Goal: Information Seeking & Learning: Learn about a topic

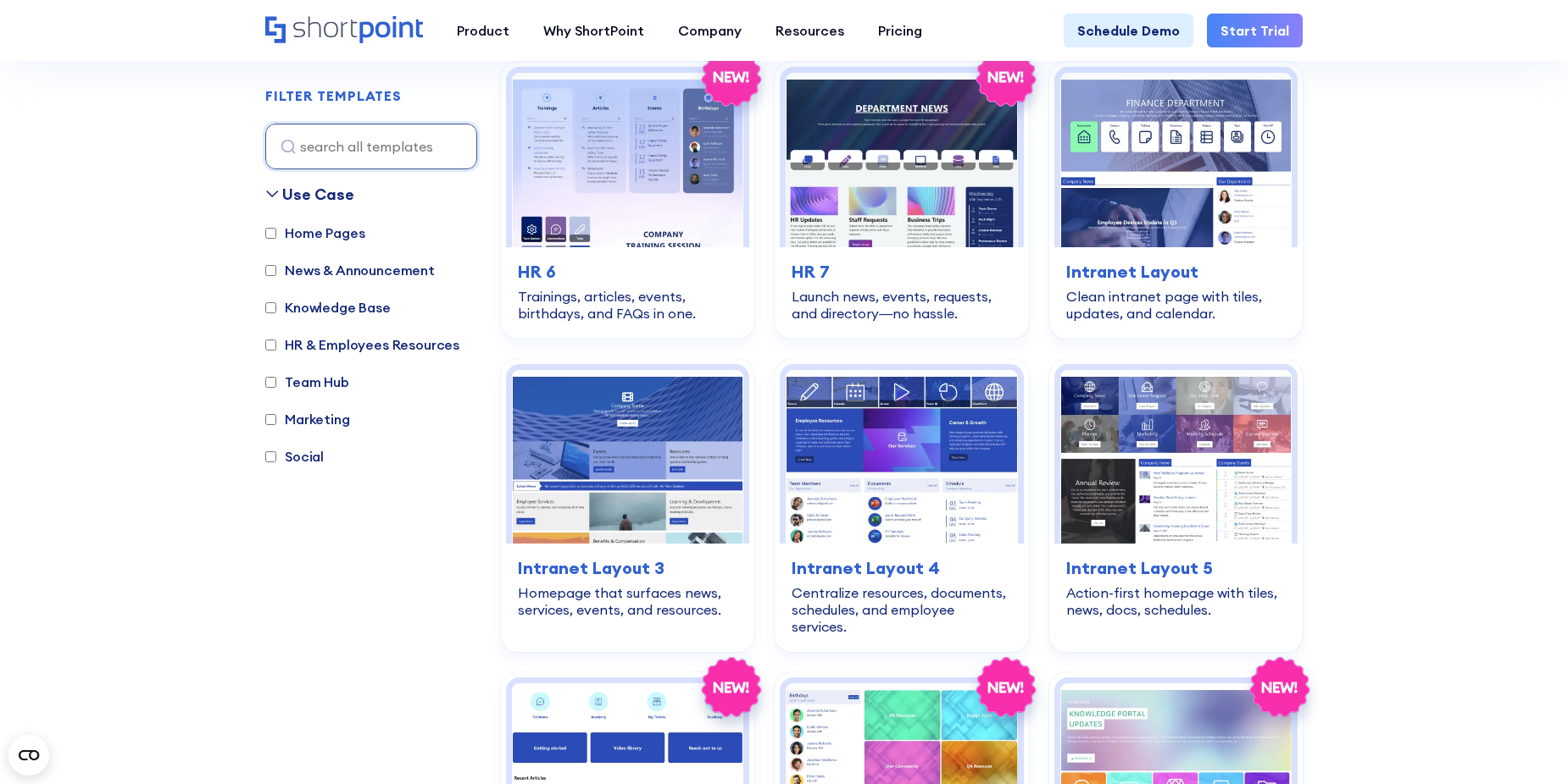
scroll to position [1186, 0]
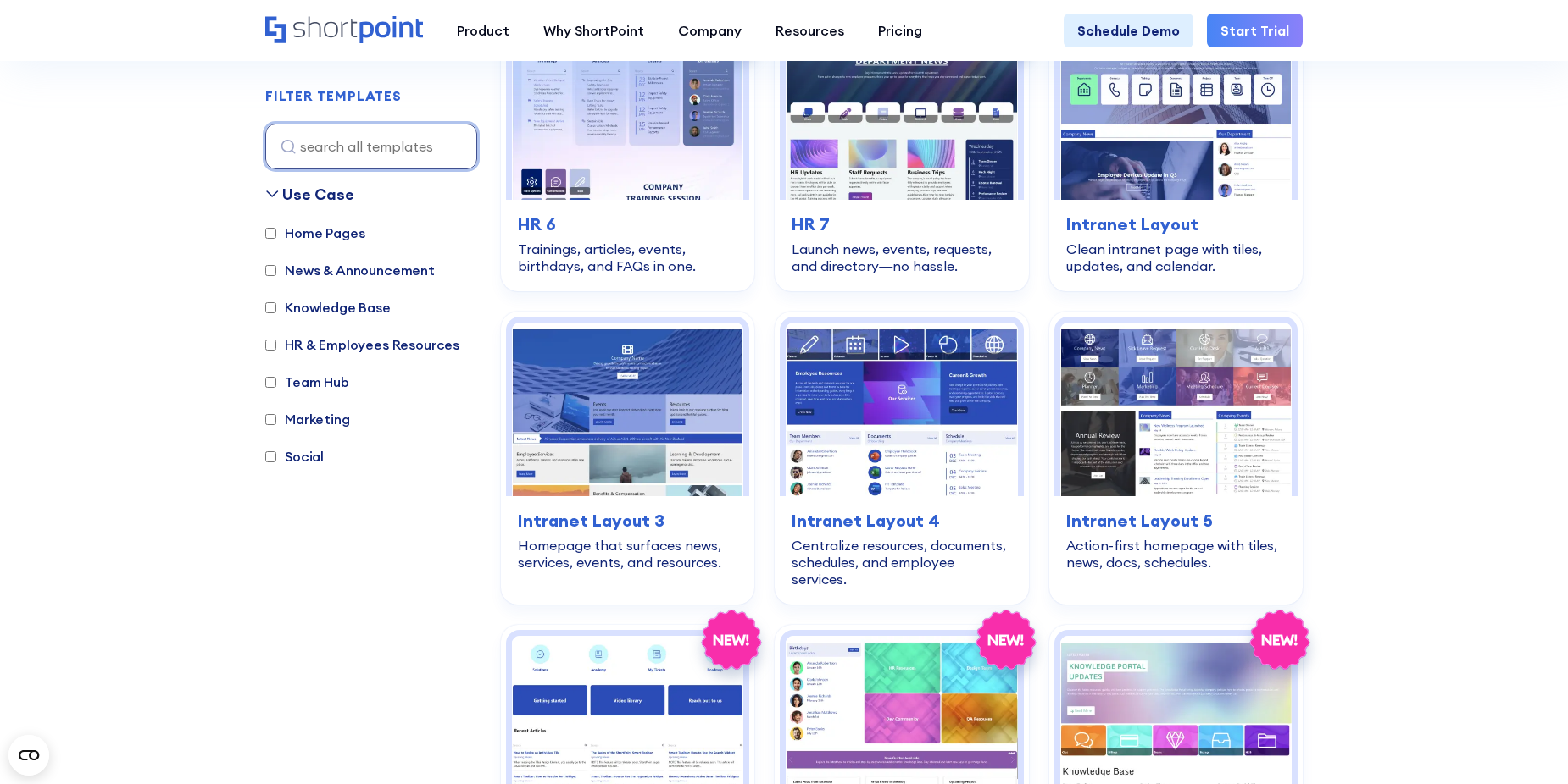
click at [403, 142] on input at bounding box center [371, 147] width 212 height 46
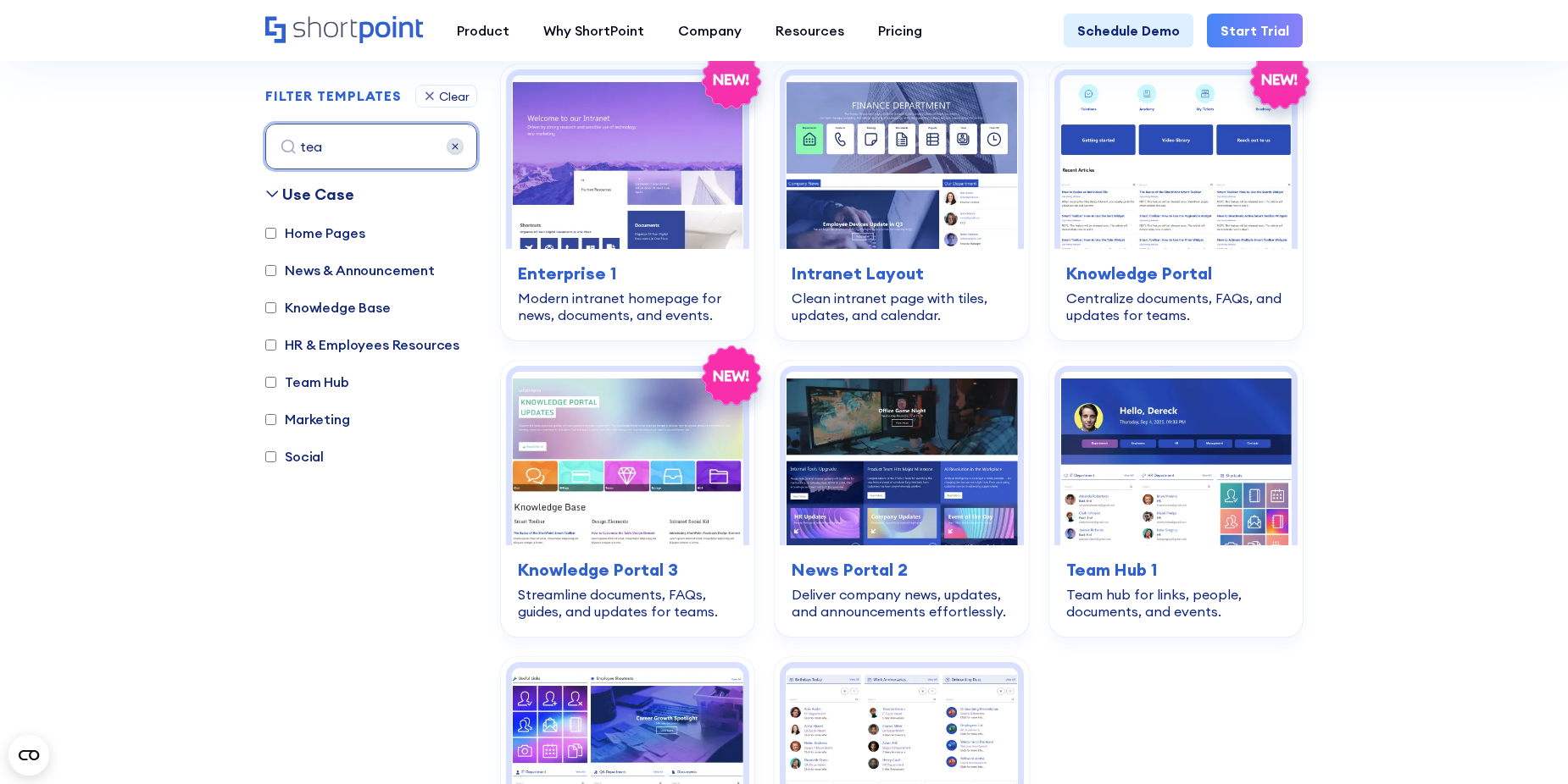
scroll to position [506, 0]
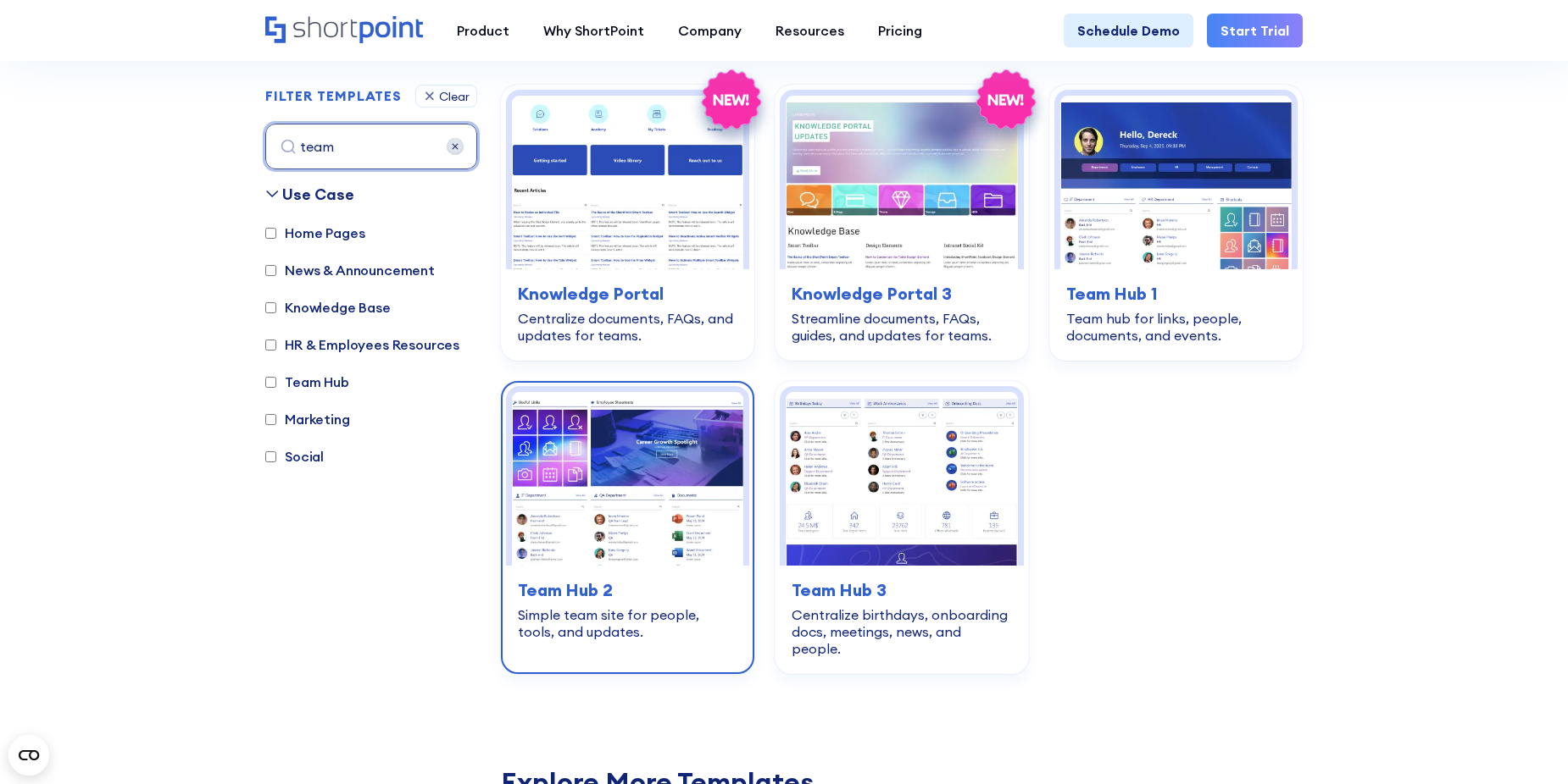
type input "team"
click at [542, 436] on img at bounding box center [628, 479] width 232 height 174
click at [573, 447] on img at bounding box center [628, 479] width 232 height 174
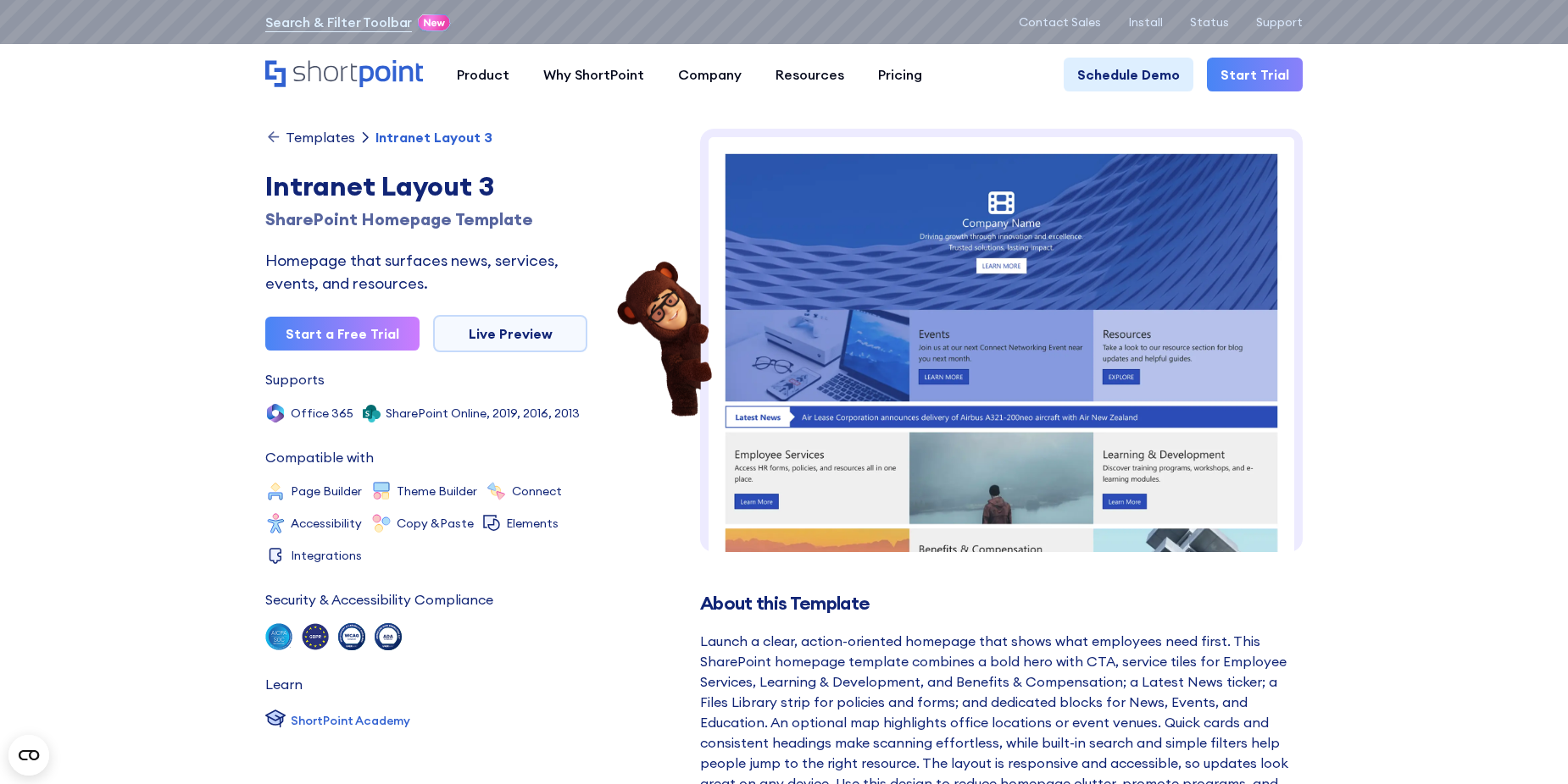
scroll to position [770, 0]
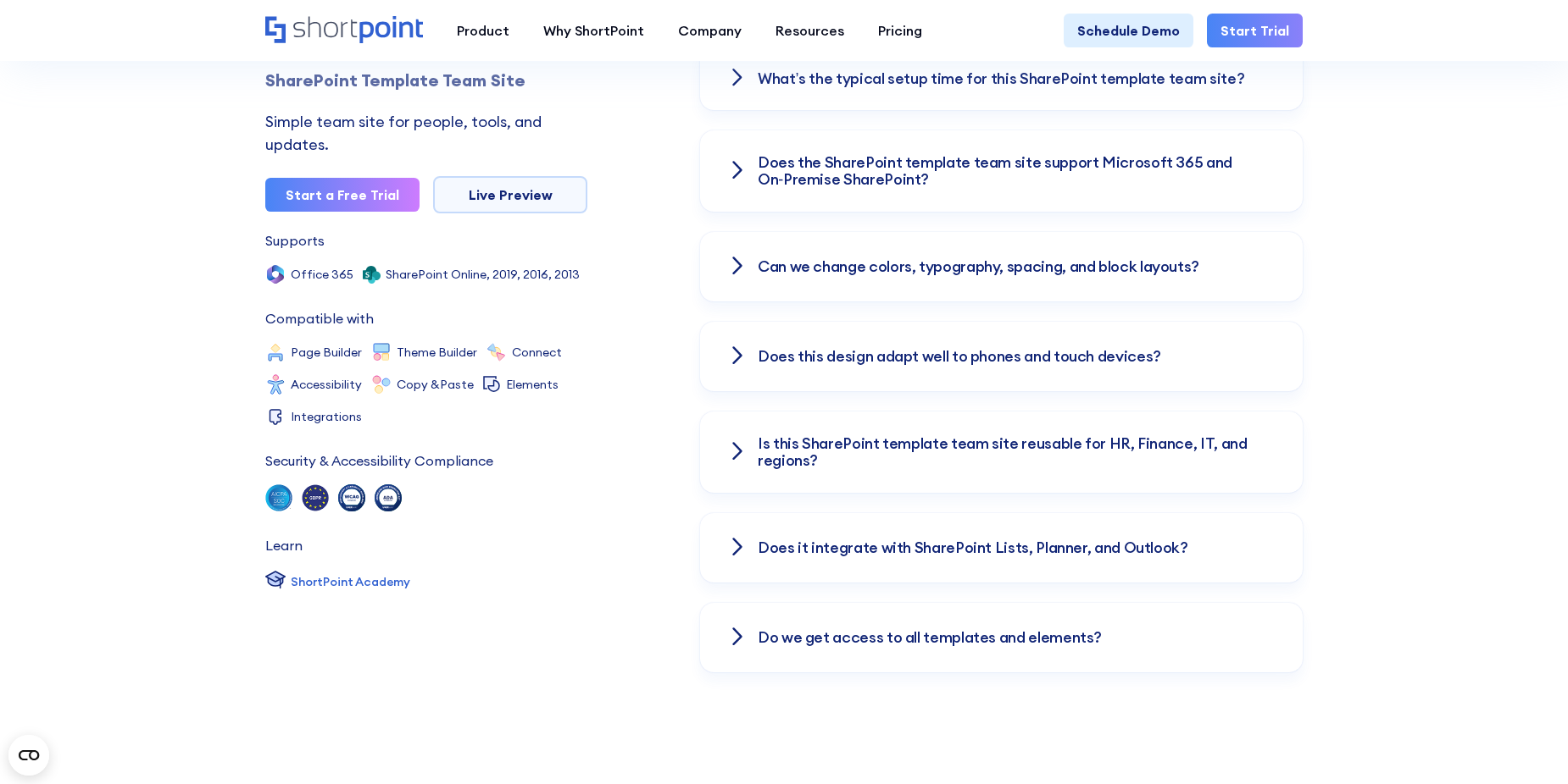
scroll to position [2033, 0]
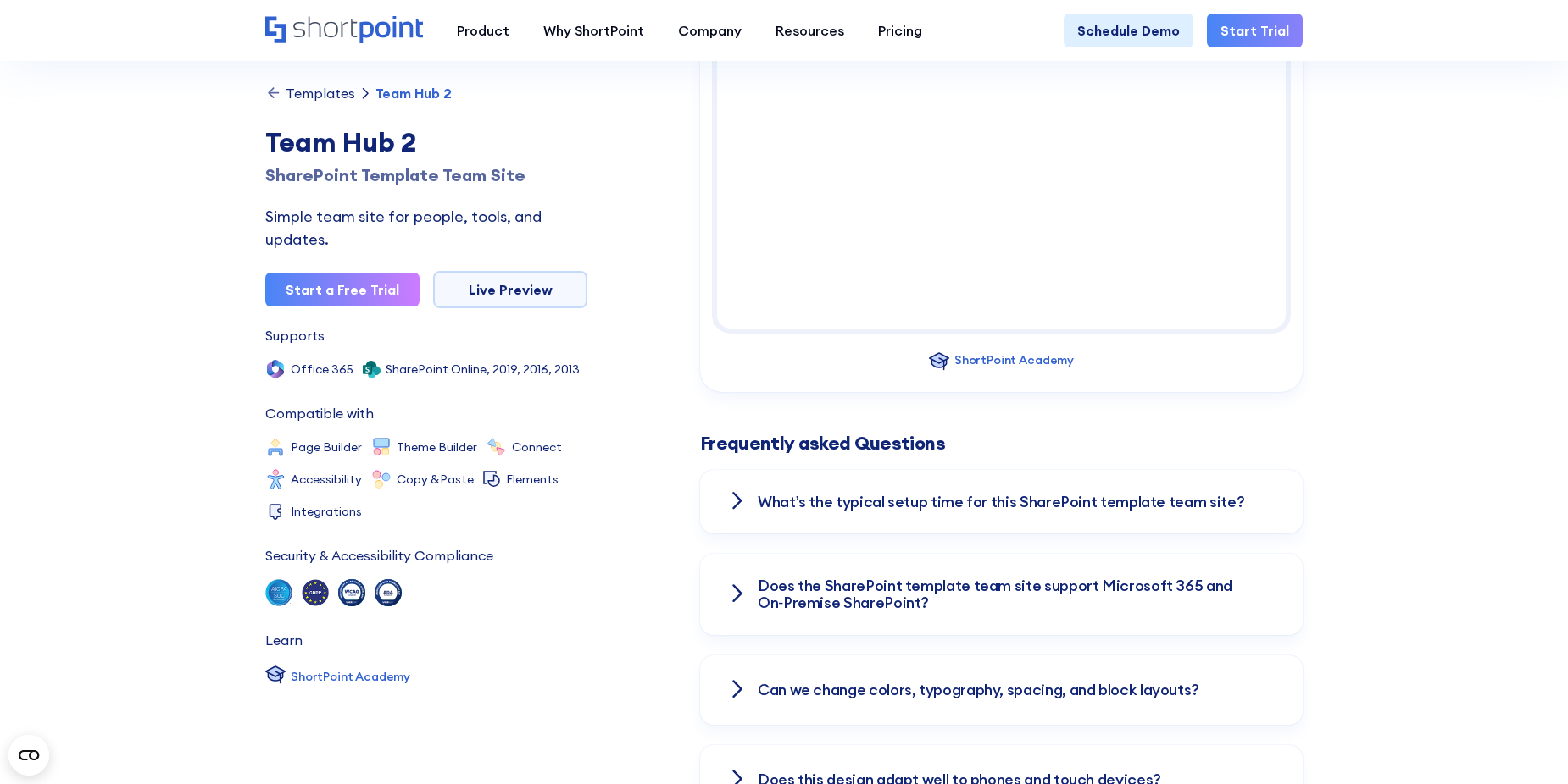
click at [582, 219] on div "Simple team site for people, tools, and updates." at bounding box center [426, 228] width 322 height 46
click at [543, 286] on link "Live Preview" at bounding box center [510, 289] width 155 height 37
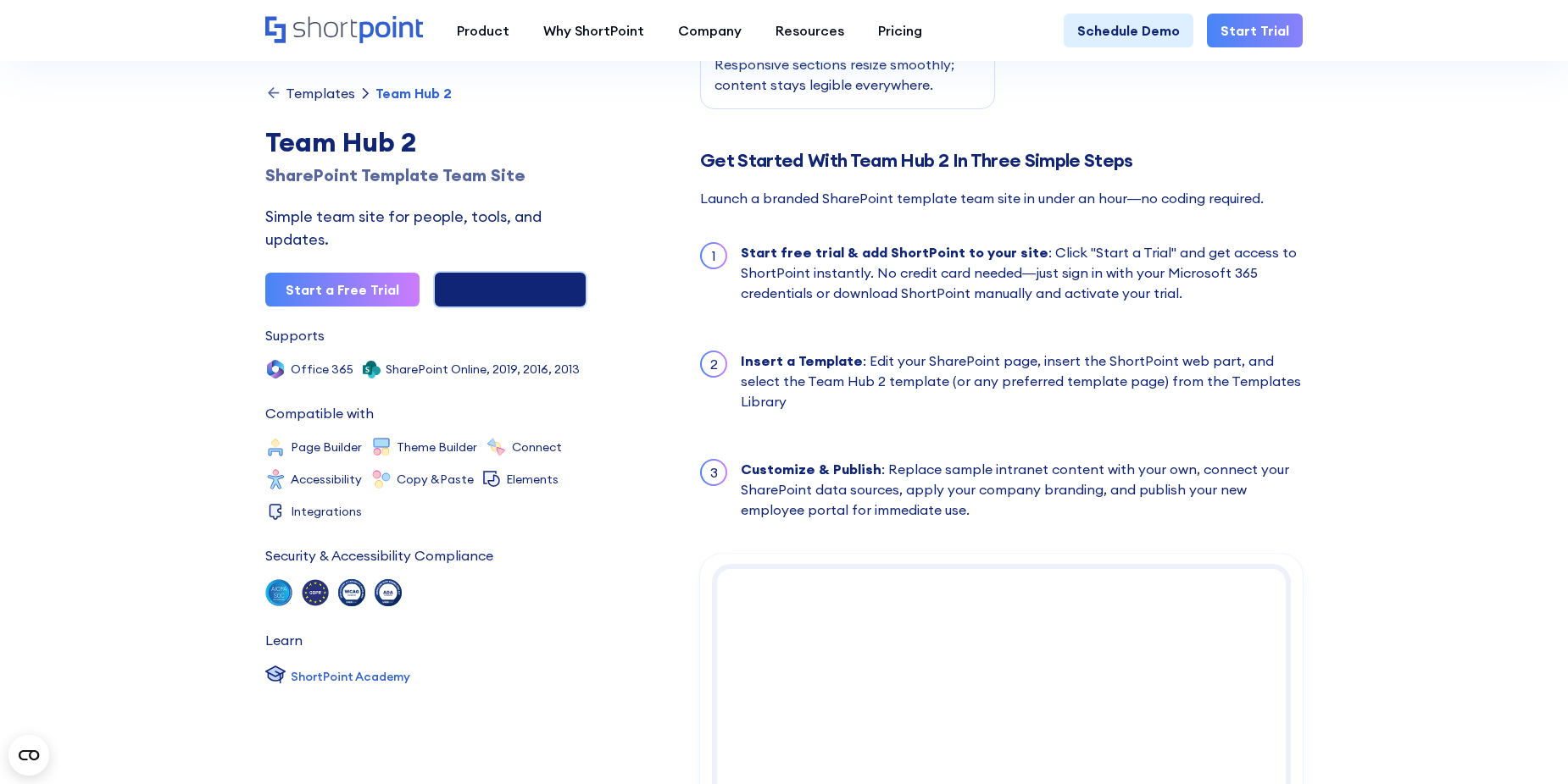
scroll to position [1271, 0]
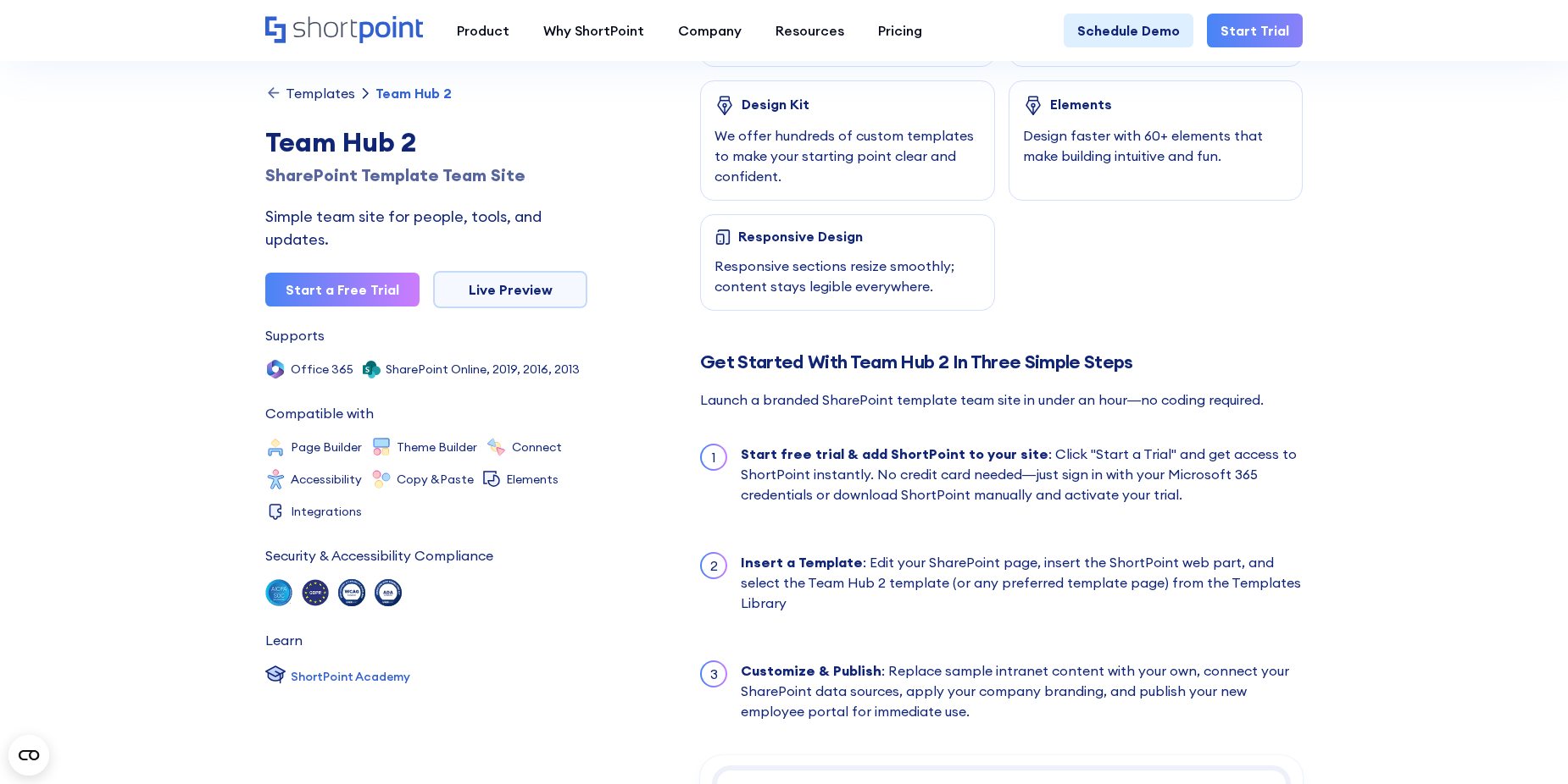
click at [329, 98] on div "Templates" at bounding box center [320, 94] width 70 height 14
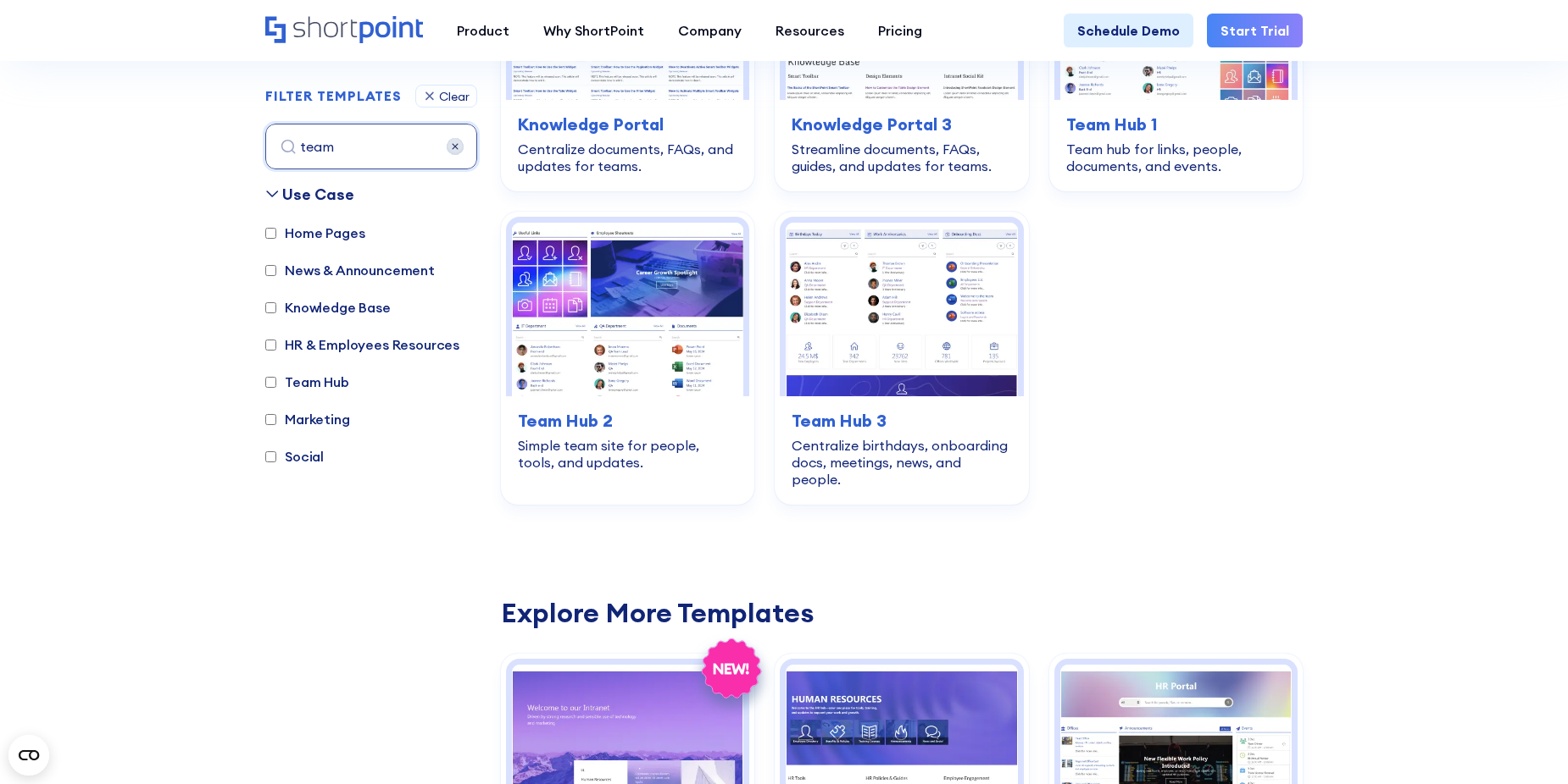
scroll to position [677, 0]
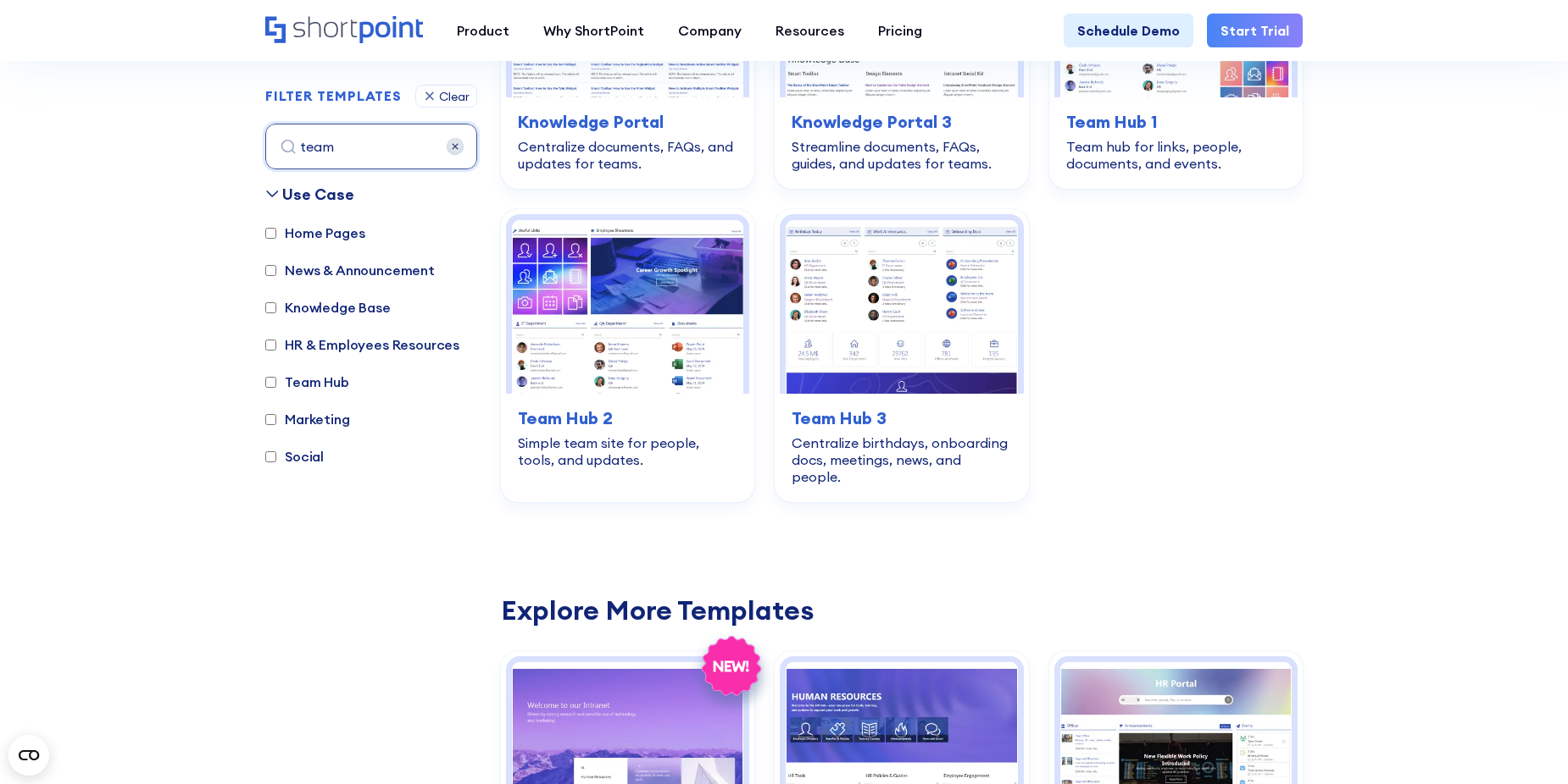
click at [276, 385] on label "Team Hub" at bounding box center [307, 382] width 84 height 20
click at [276, 385] on input "Team Hub" at bounding box center [270, 382] width 11 height 11
checkbox input "true"
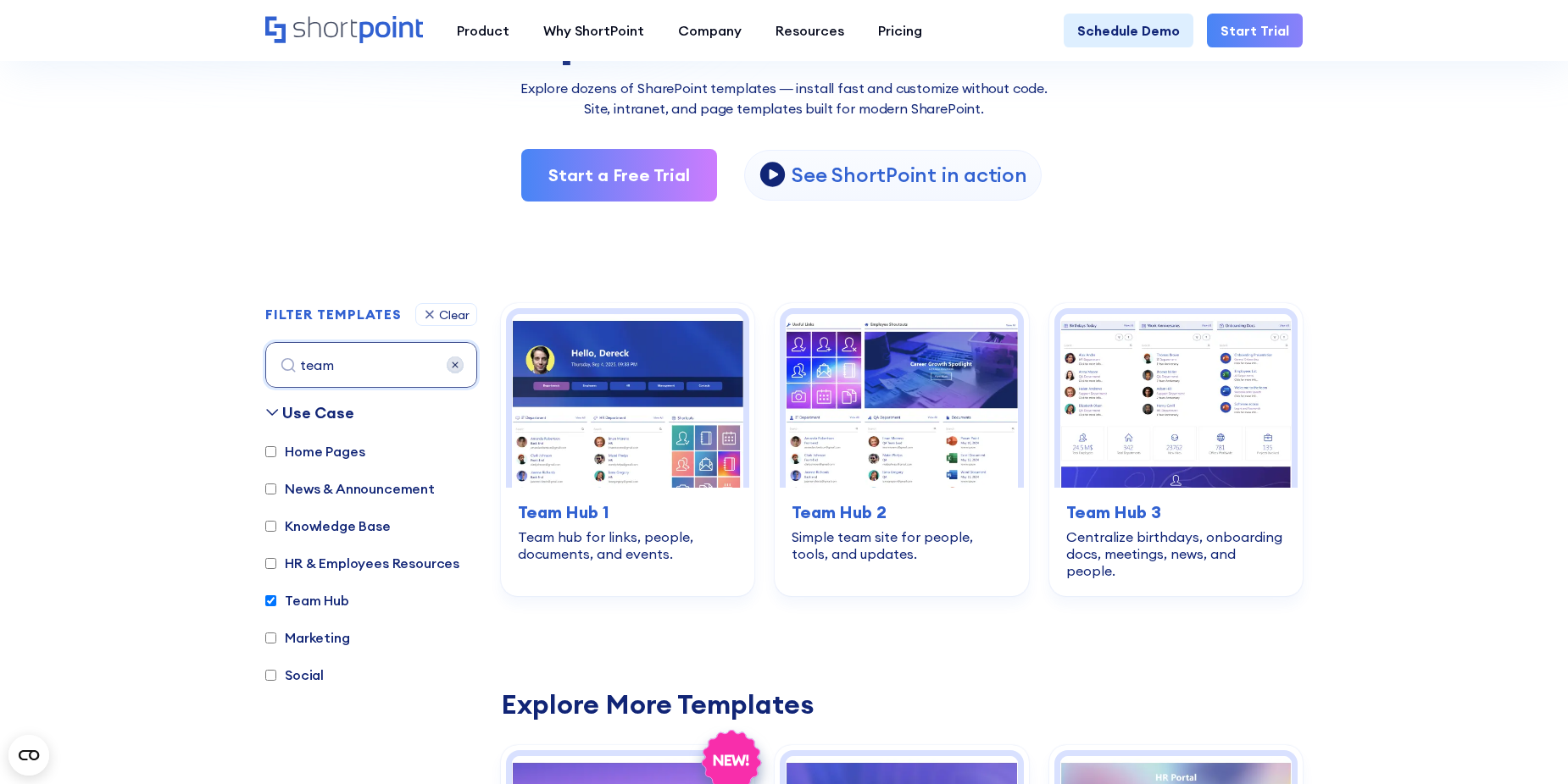
scroll to position [251, 0]
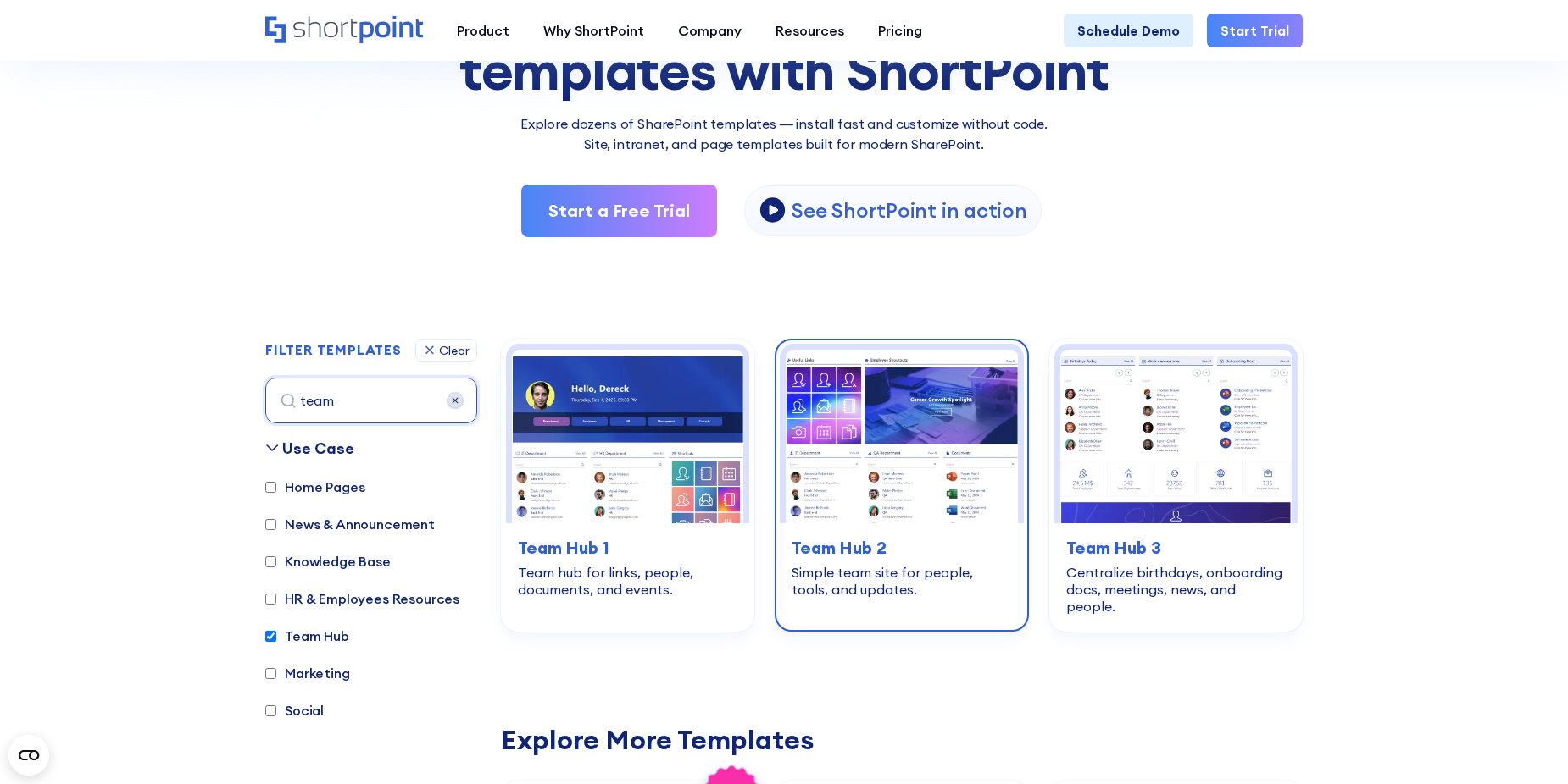
click at [897, 469] on img at bounding box center [901, 437] width 232 height 174
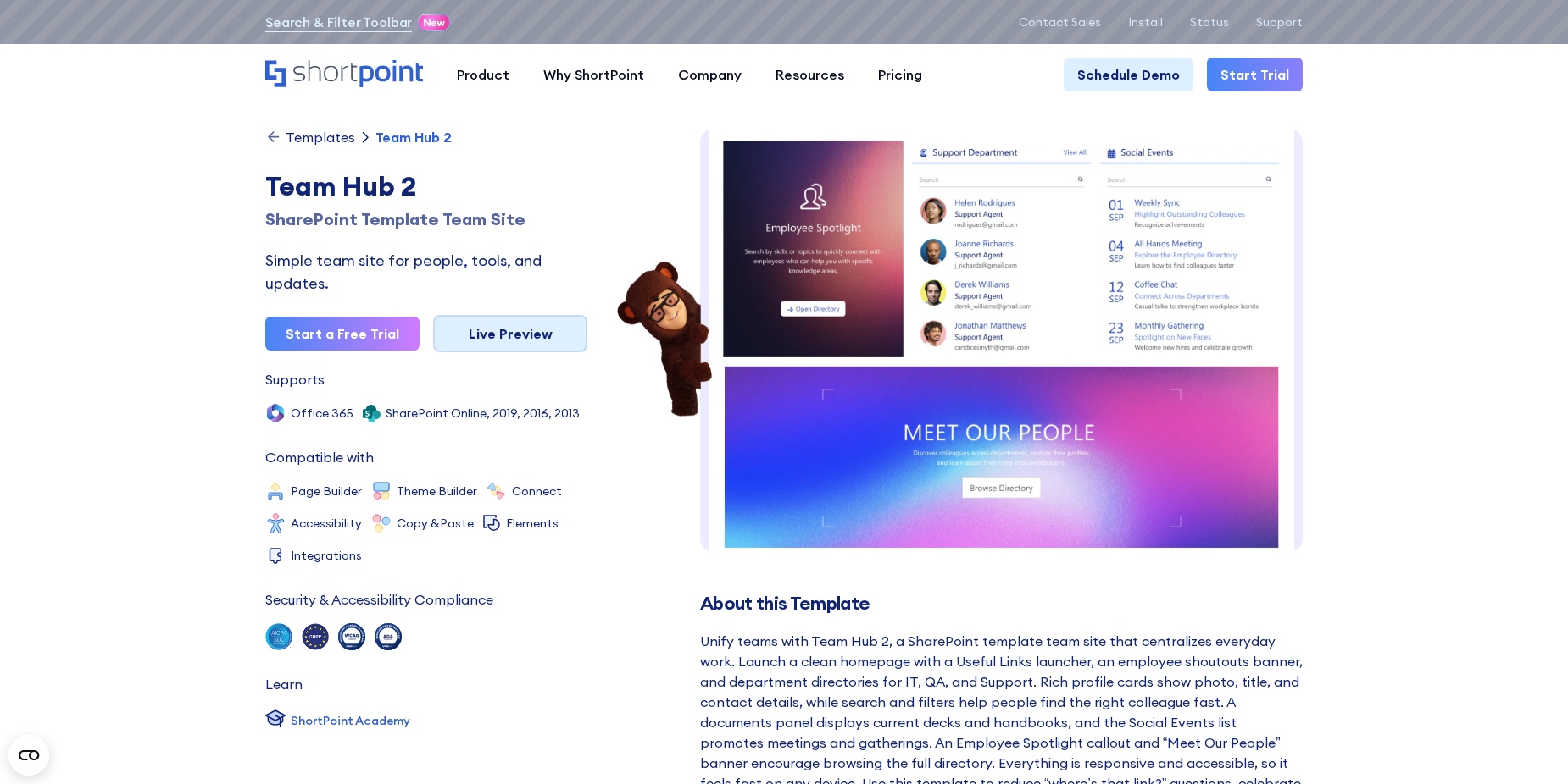
click at [498, 343] on link "Live Preview" at bounding box center [510, 333] width 155 height 37
click at [511, 341] on link "Live Preview" at bounding box center [510, 333] width 155 height 37
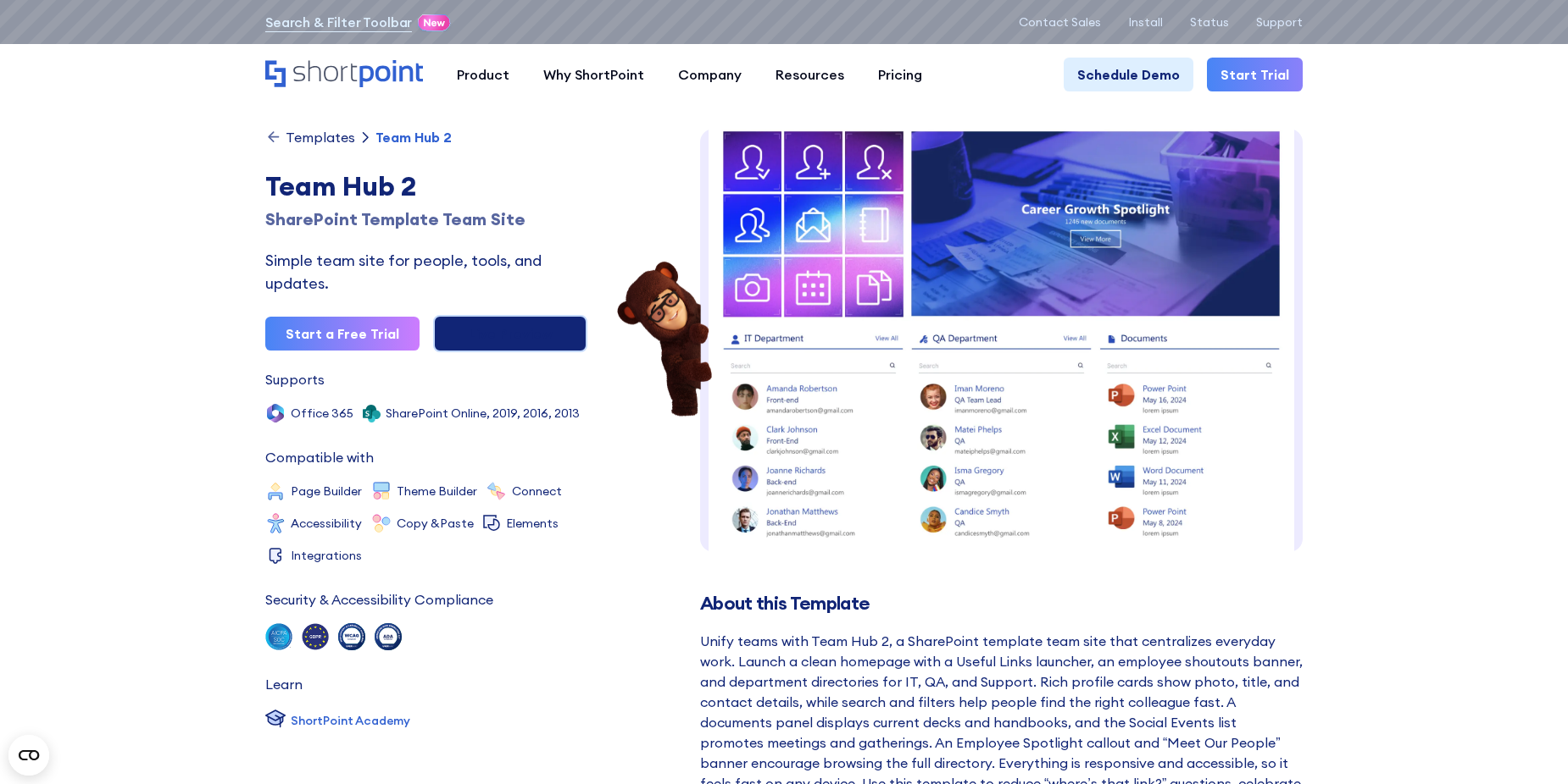
scroll to position [44, 0]
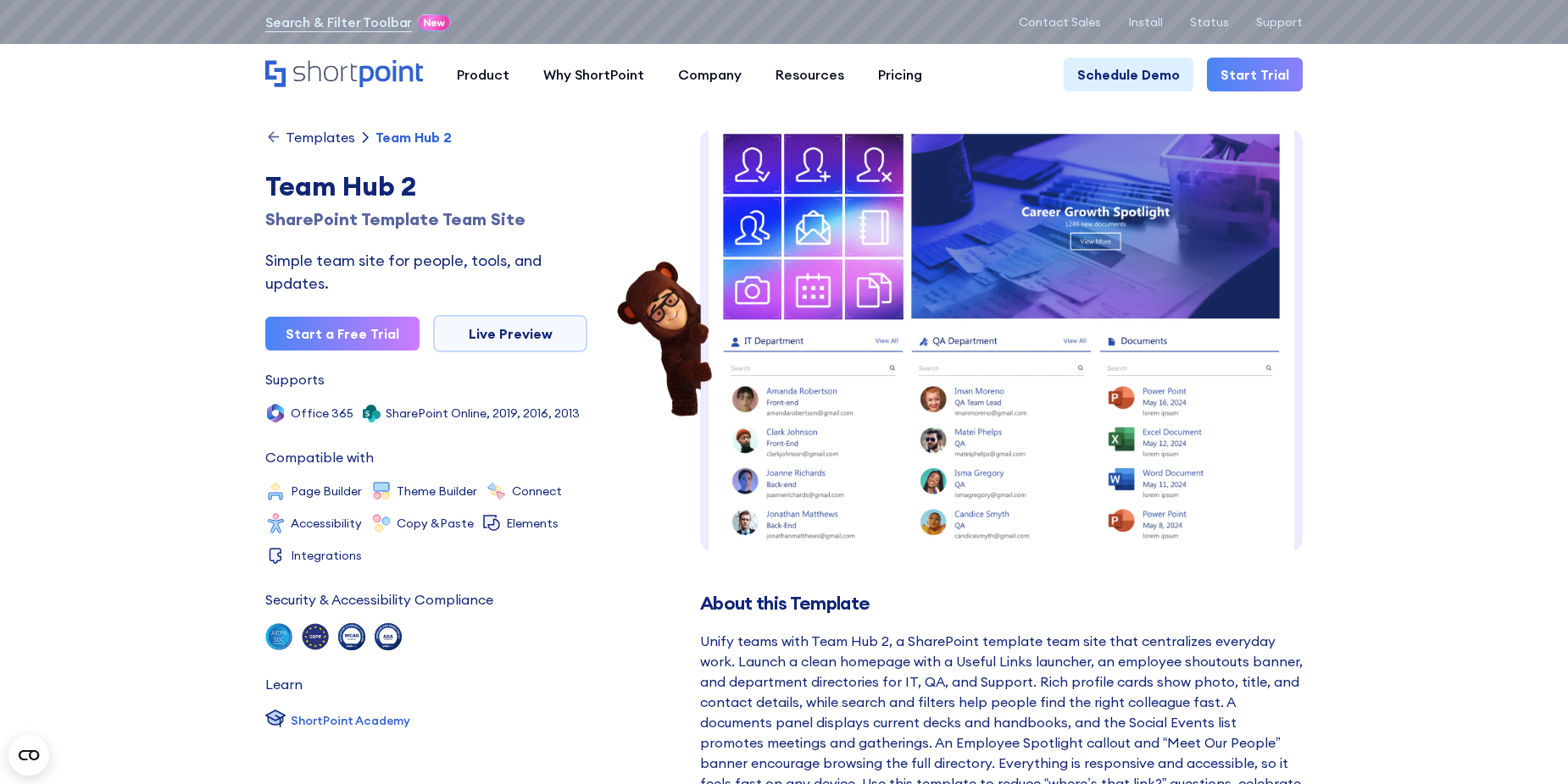
click at [307, 143] on div "Templates" at bounding box center [320, 138] width 70 height 14
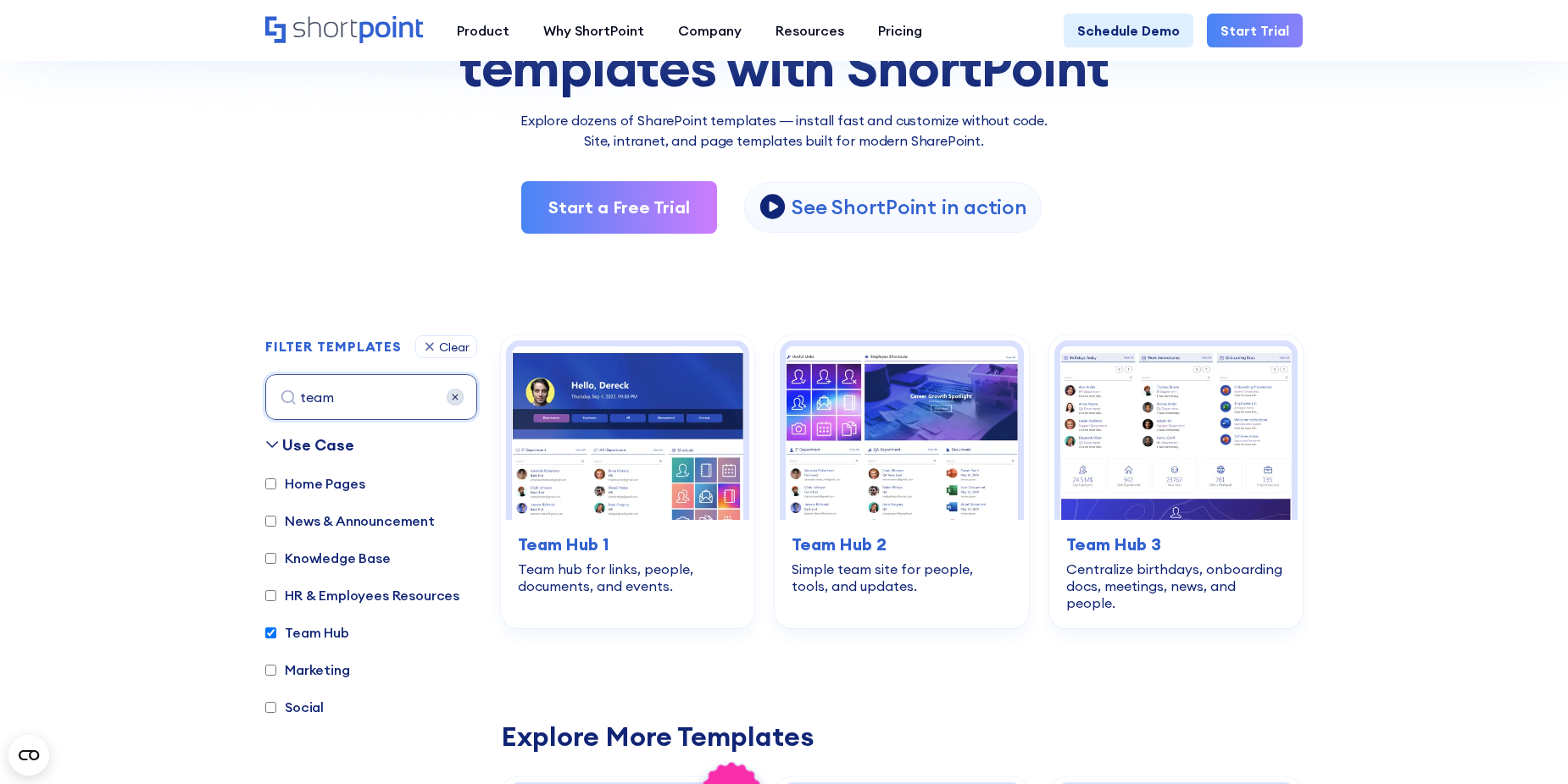
scroll to position [254, 0]
click at [450, 396] on img at bounding box center [455, 398] width 17 height 17
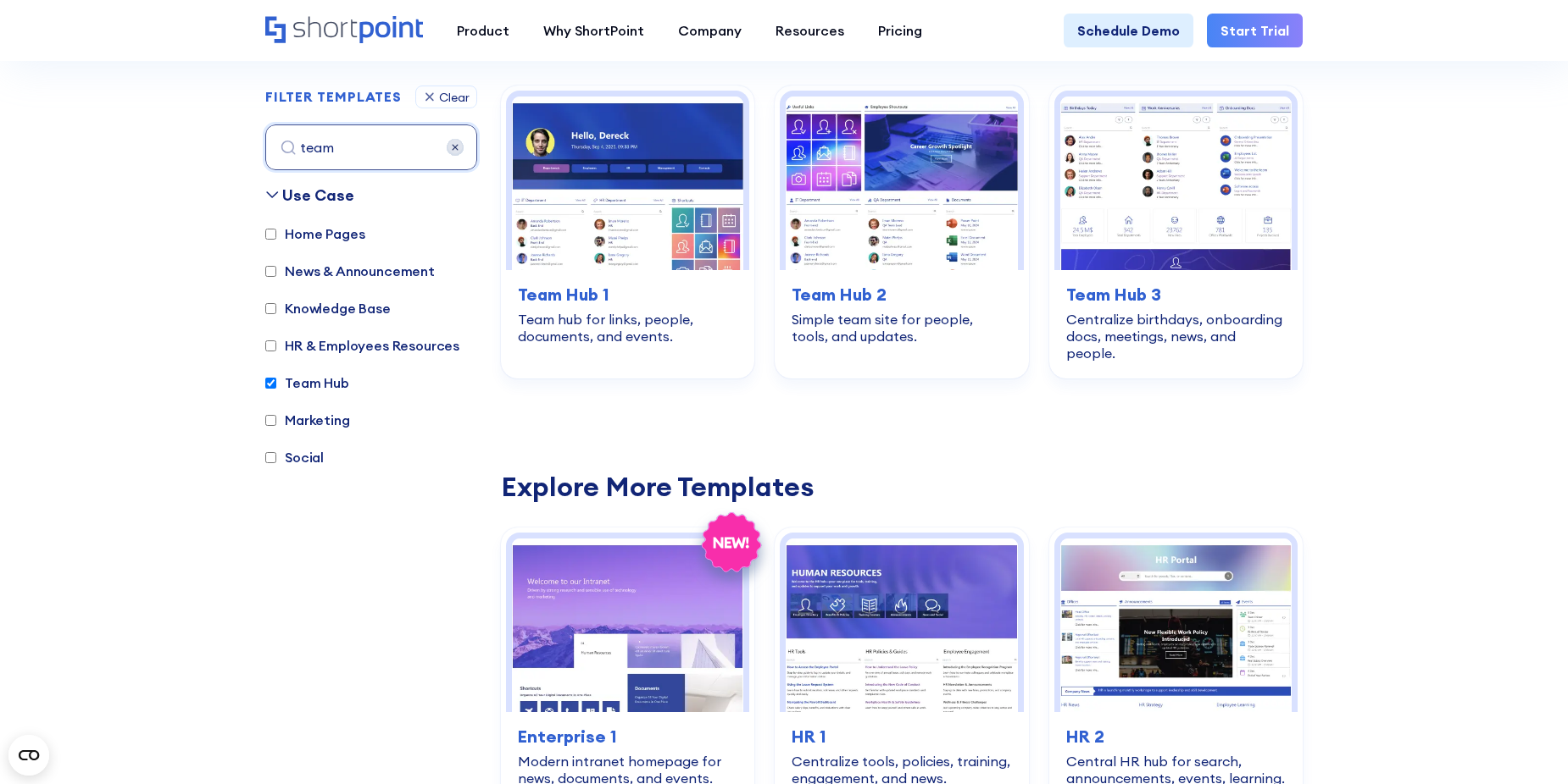
scroll to position [506, 0]
click at [282, 349] on label "HR & Employees Resources" at bounding box center [362, 344] width 194 height 20
click at [276, 349] on input "HR & Employees Resources" at bounding box center [270, 345] width 11 height 11
checkbox input "true"
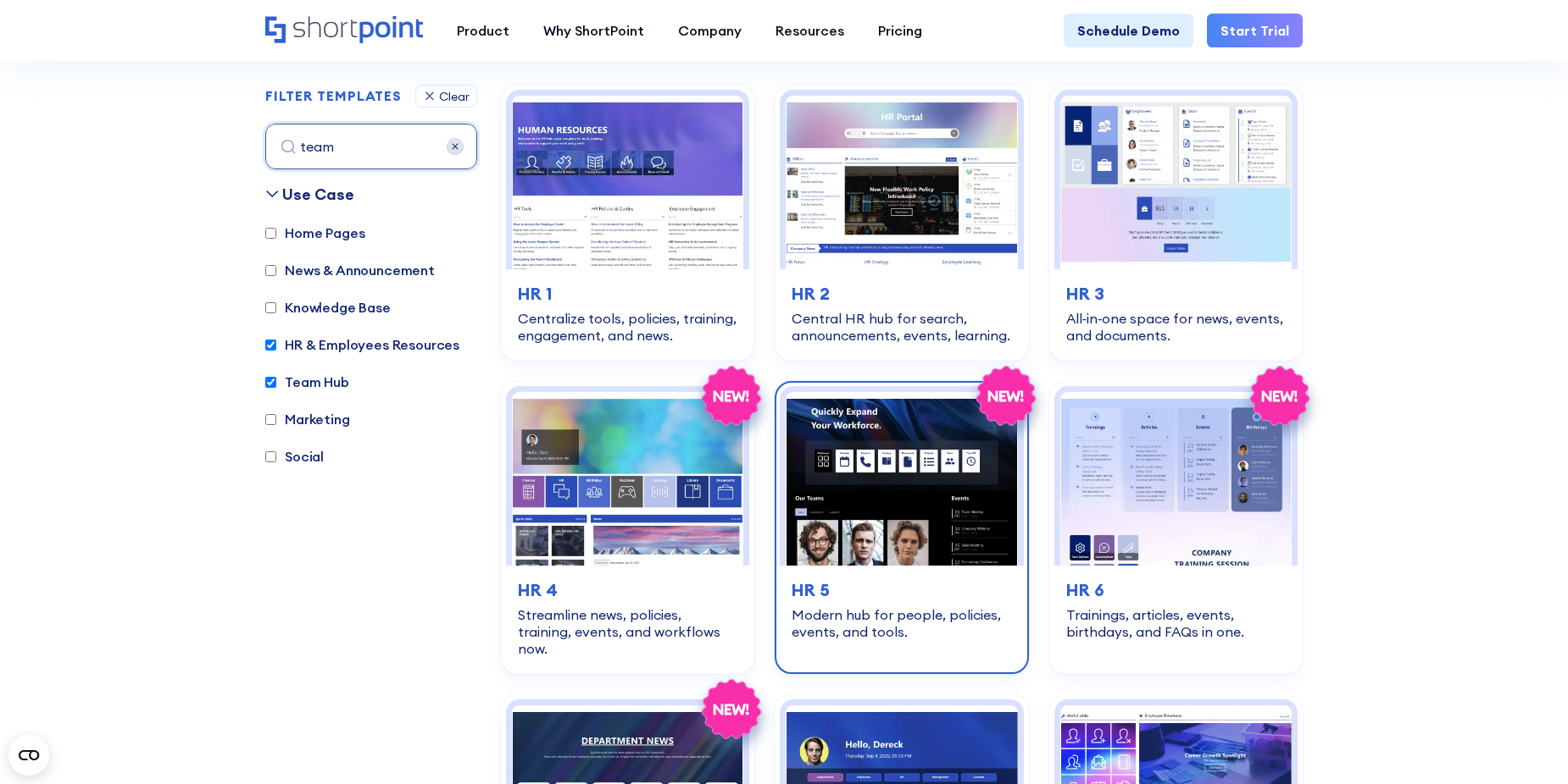
click at [898, 477] on img at bounding box center [901, 479] width 232 height 174
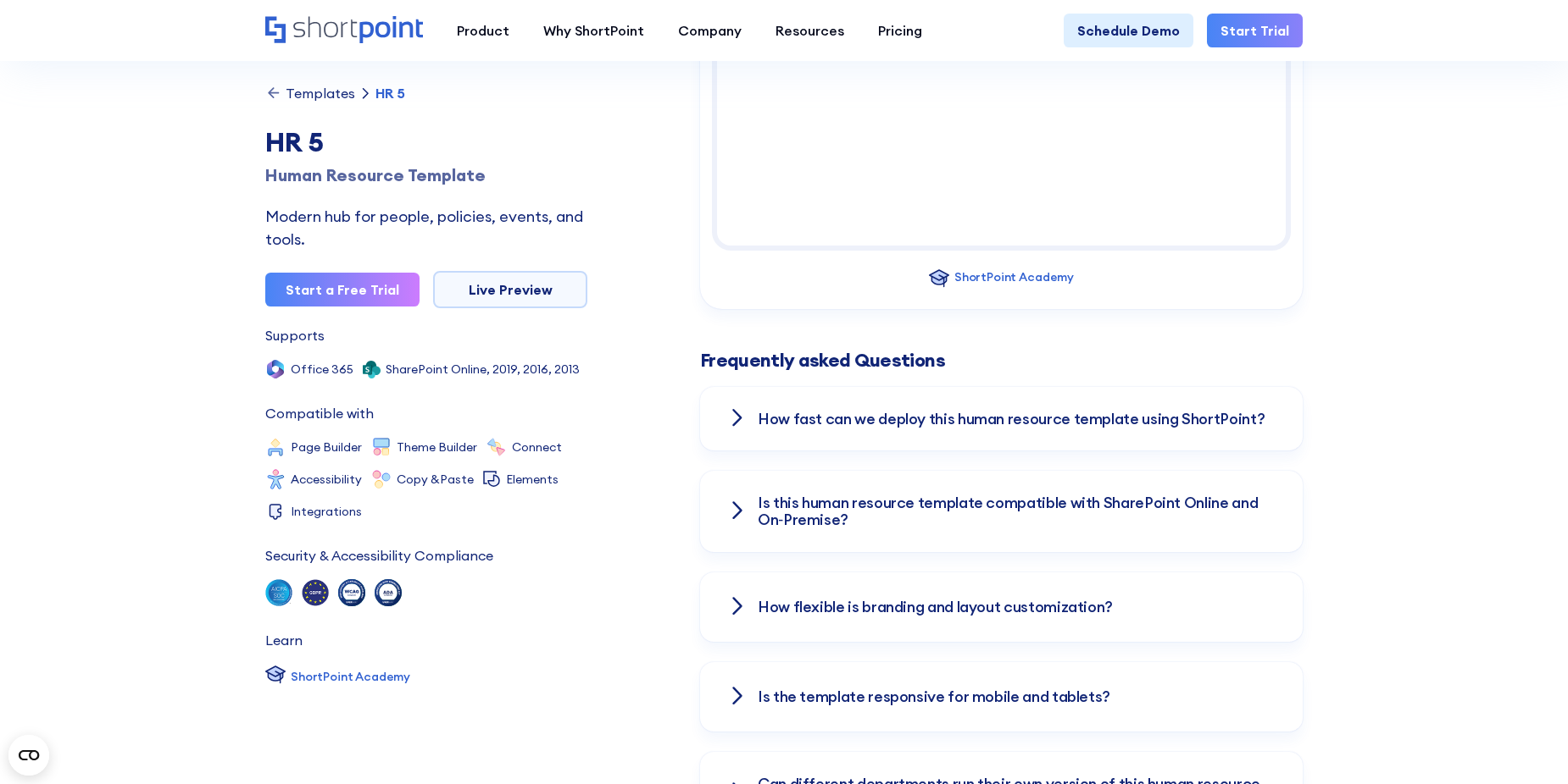
scroll to position [1694, 0]
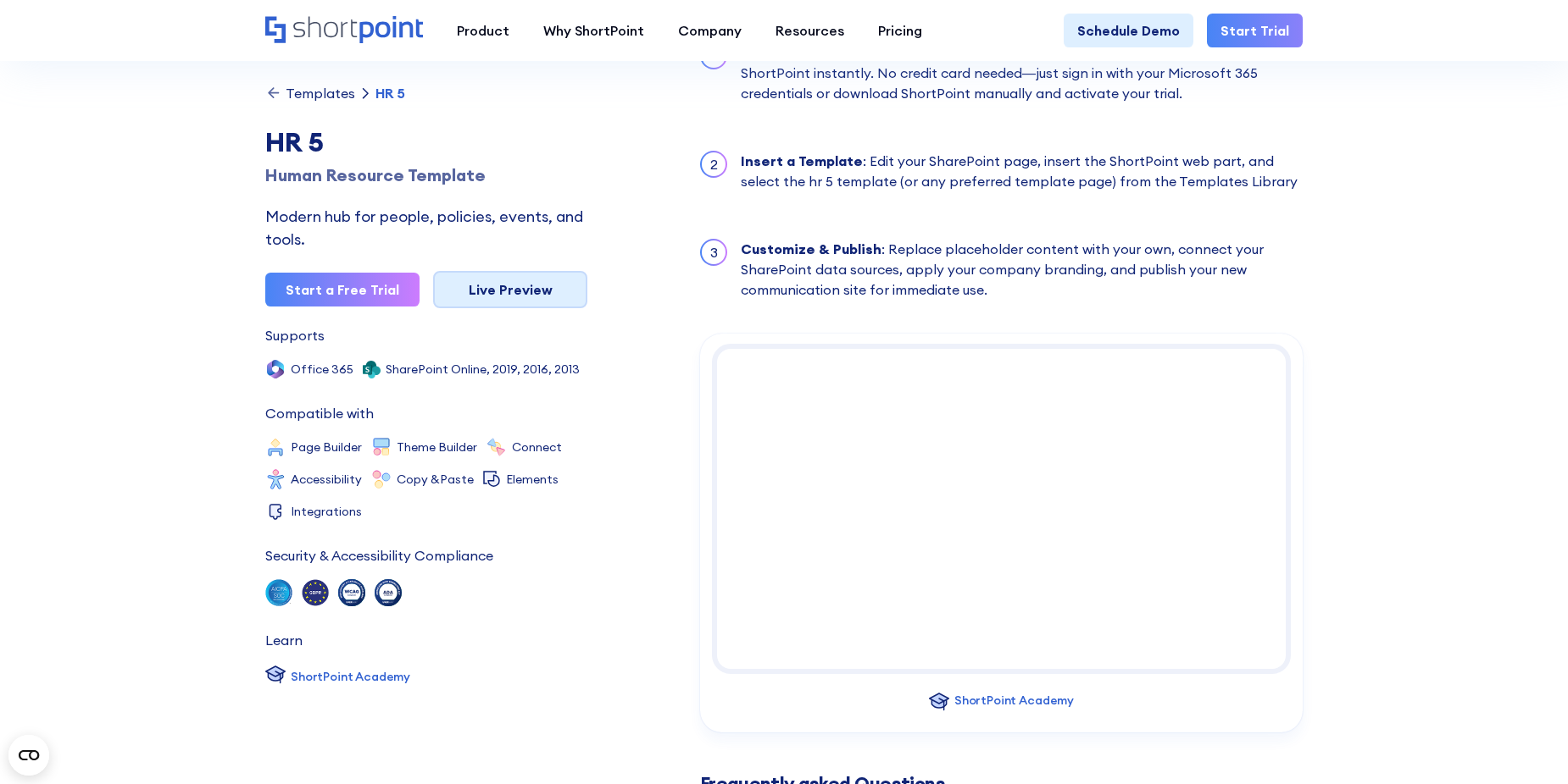
click at [487, 289] on link "Live Preview" at bounding box center [510, 289] width 155 height 37
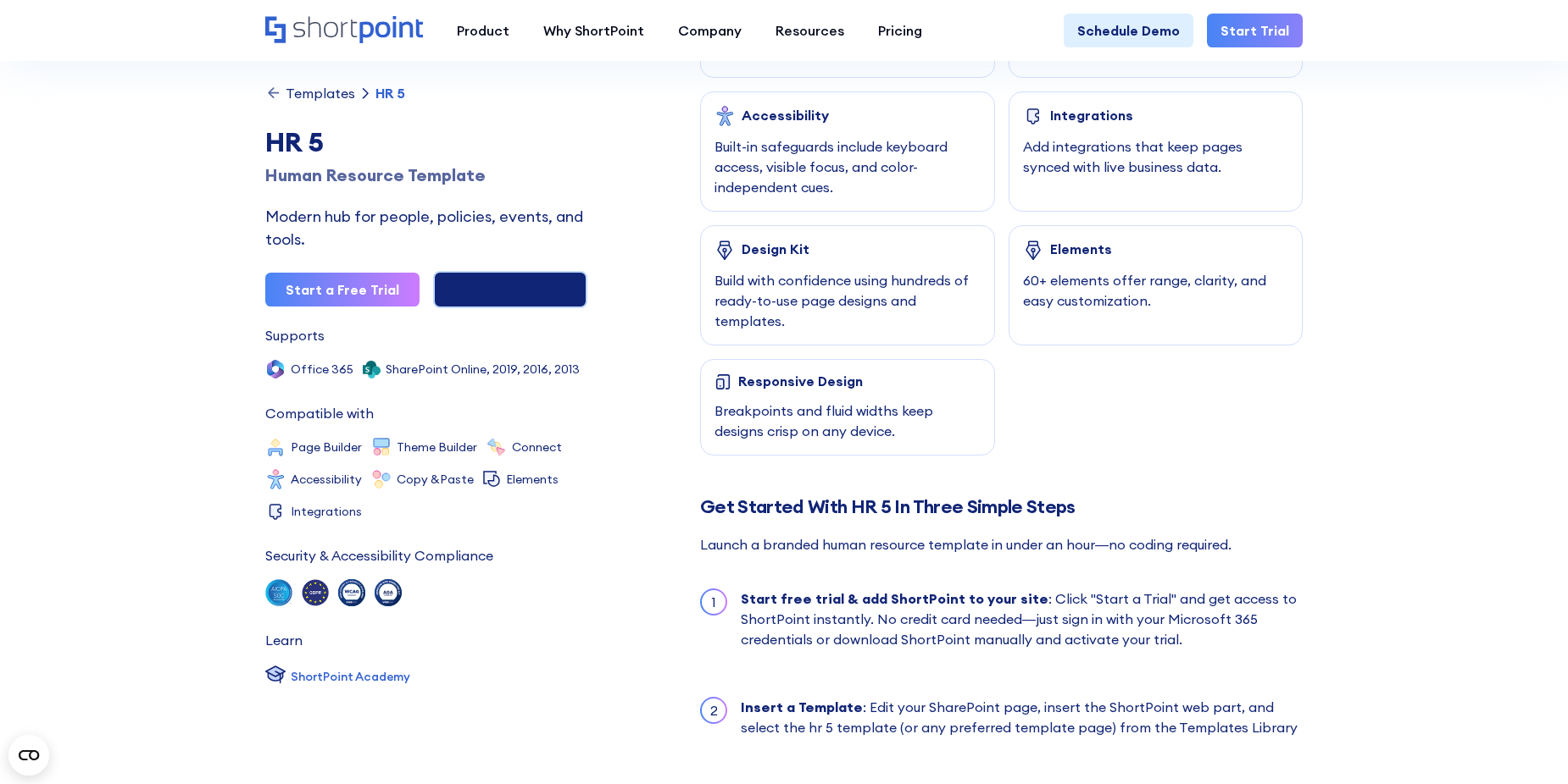
scroll to position [762, 0]
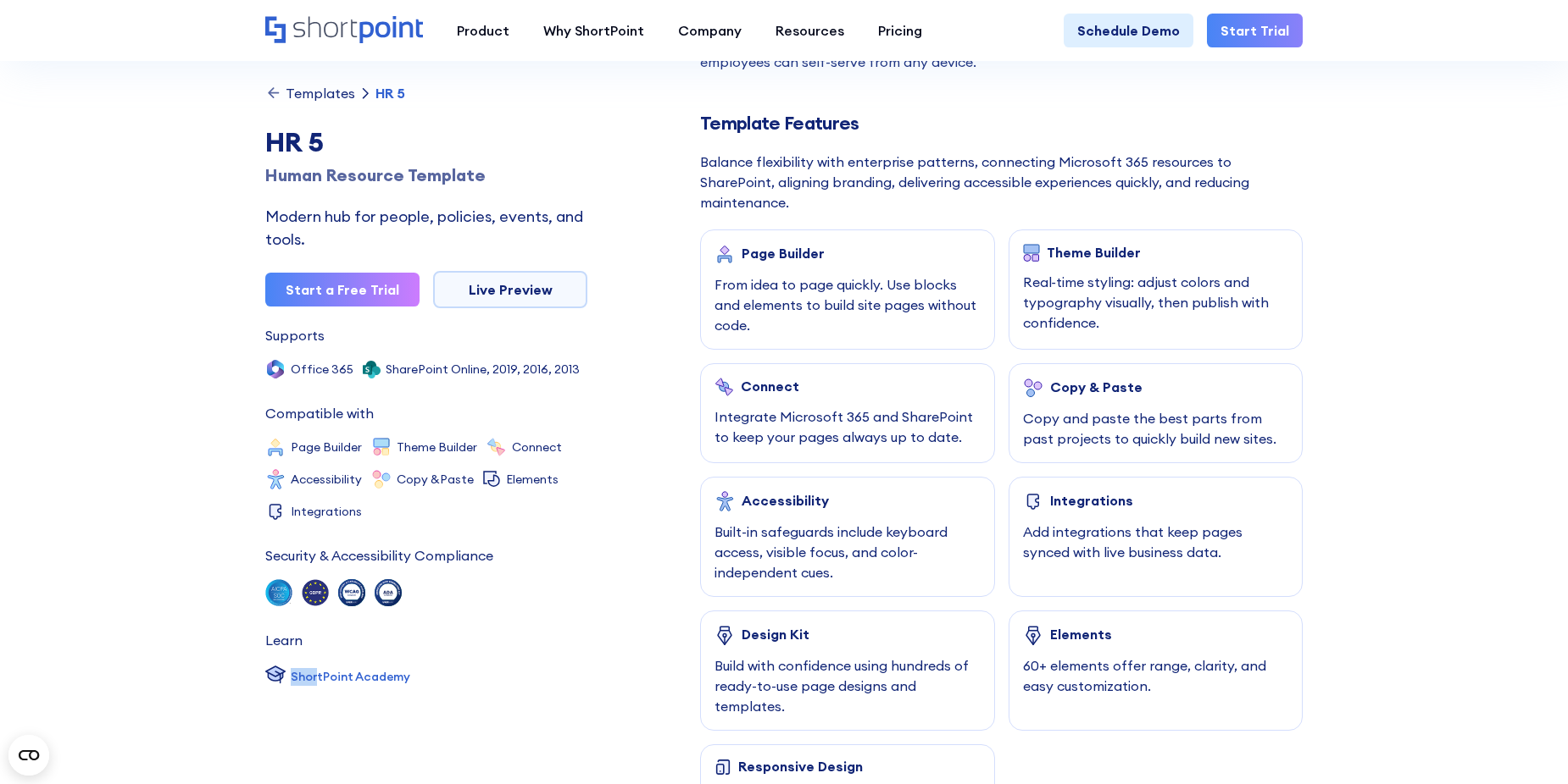
drag, startPoint x: 314, startPoint y: 83, endPoint x: 308, endPoint y: 91, distance: 10.0
click at [308, 91] on div "Templates" at bounding box center [320, 94] width 70 height 14
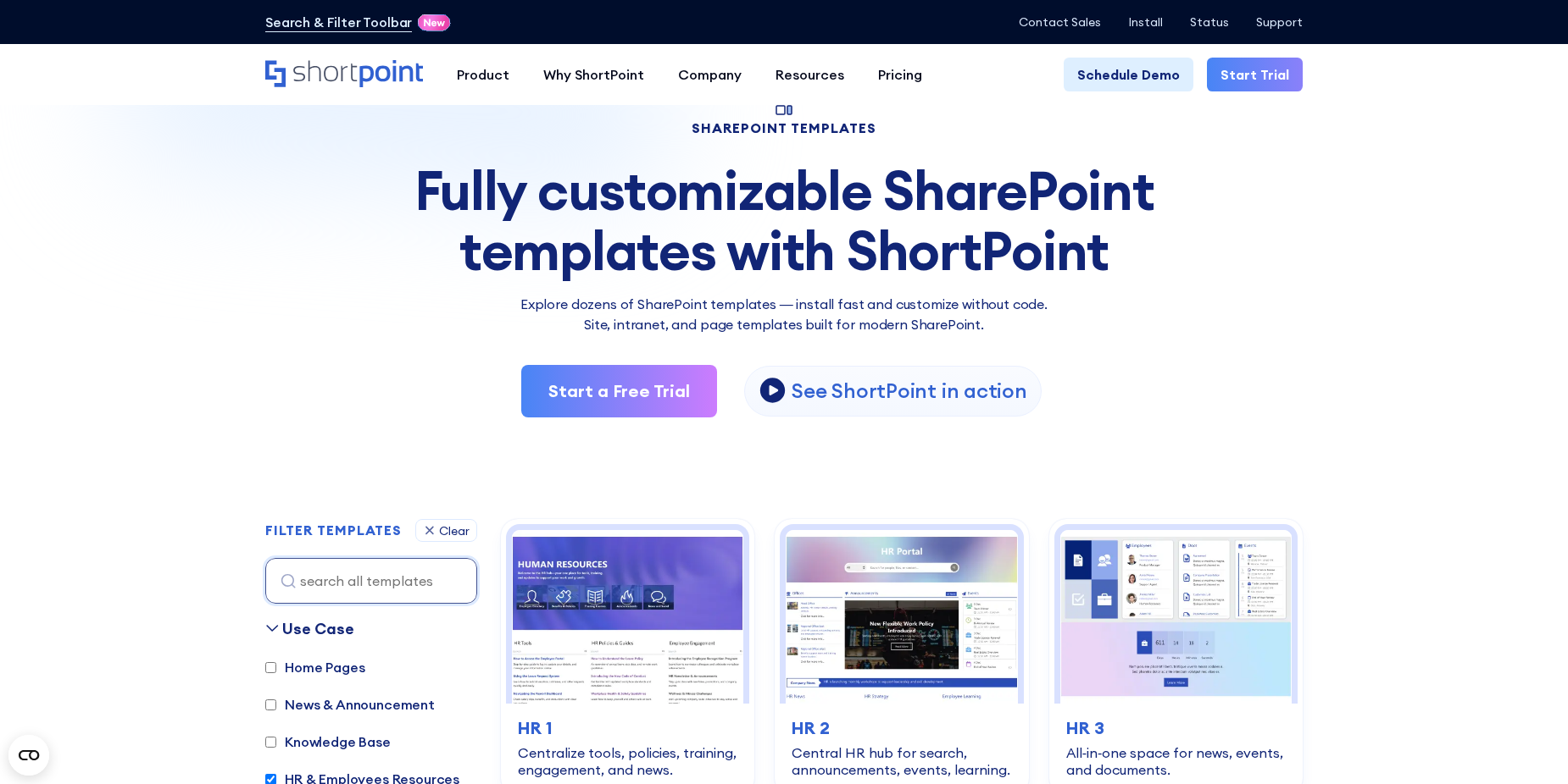
scroll to position [424, 0]
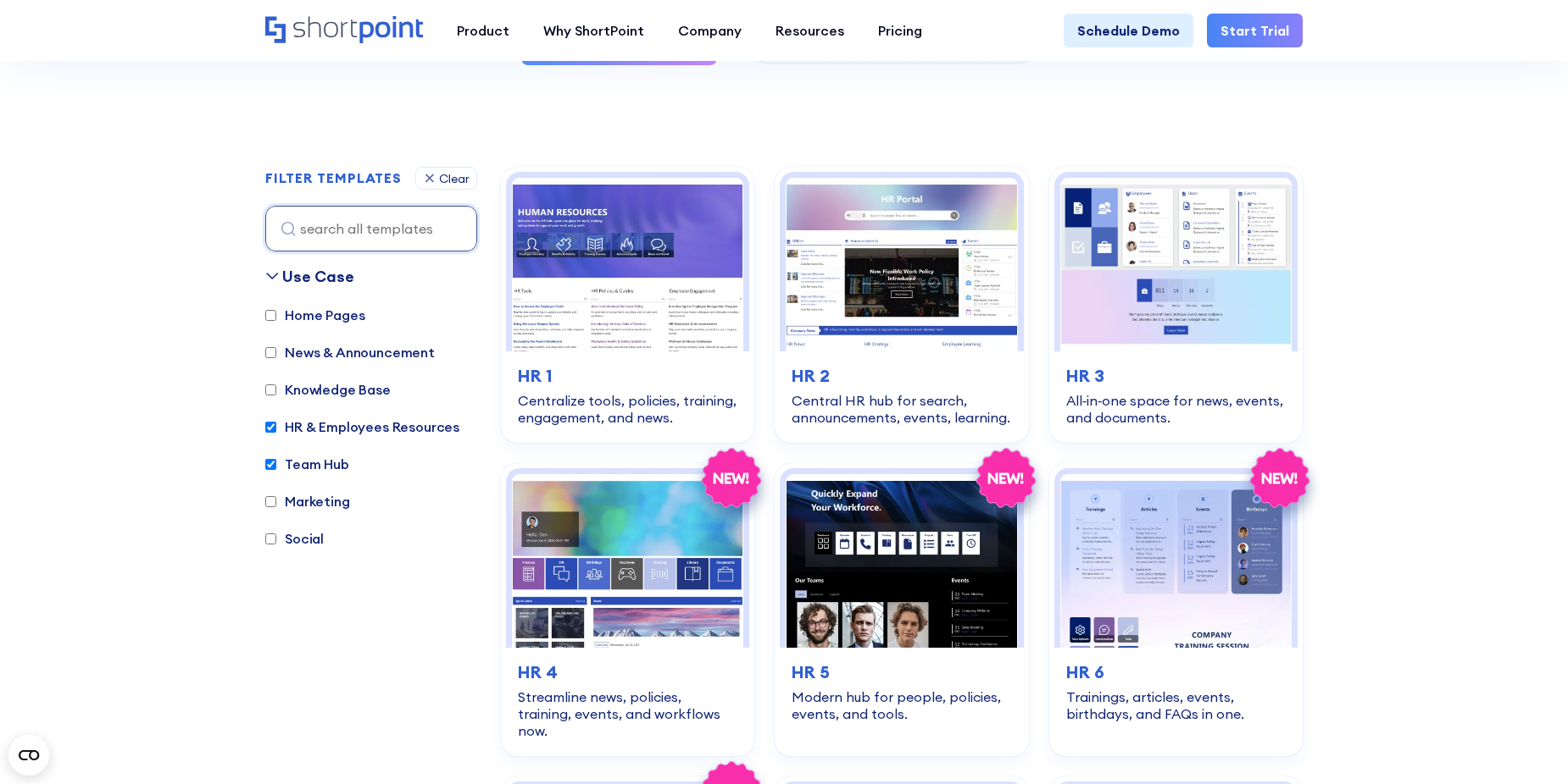
click at [278, 414] on div "Home Pages News & Announcement Knowledge Base HR & Employees Resources Team Hub…" at bounding box center [371, 436] width 212 height 261
click at [278, 425] on label "HR & Employees Resources" at bounding box center [362, 427] width 194 height 20
click at [276, 425] on input "HR & Employees Resources" at bounding box center [270, 427] width 11 height 11
checkbox input "false"
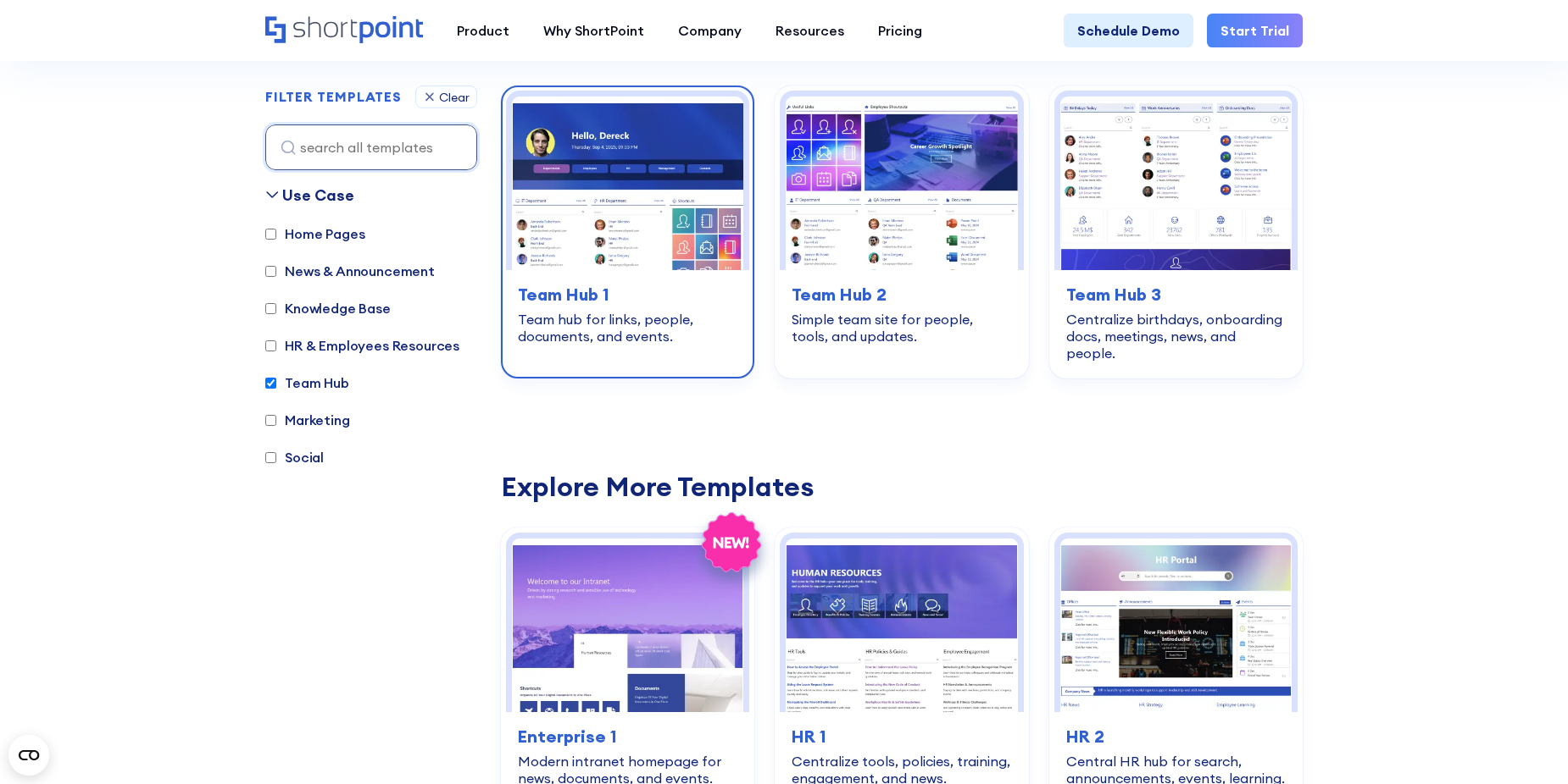
scroll to position [506, 0]
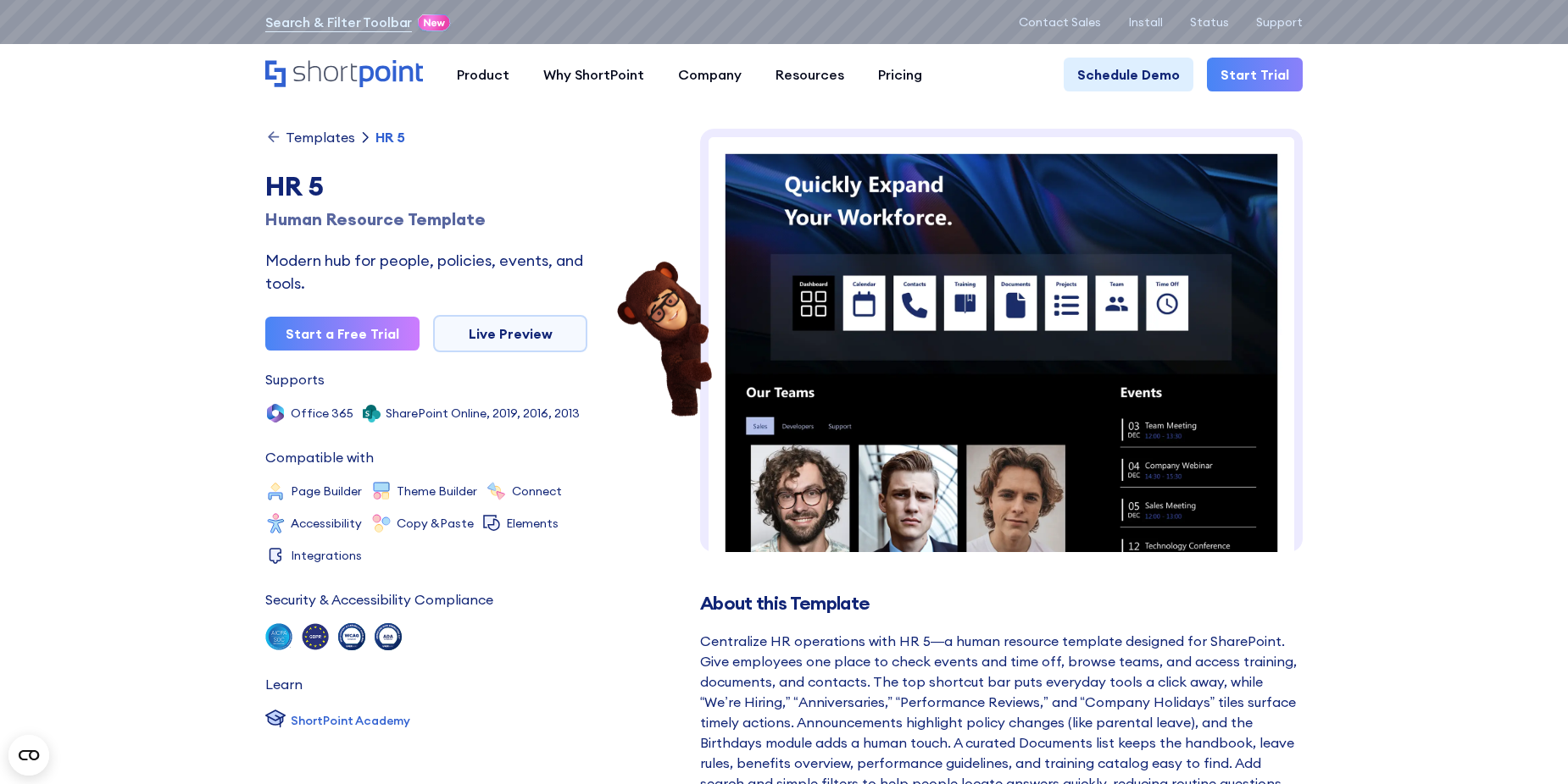
click at [300, 139] on div "Templates" at bounding box center [320, 138] width 70 height 14
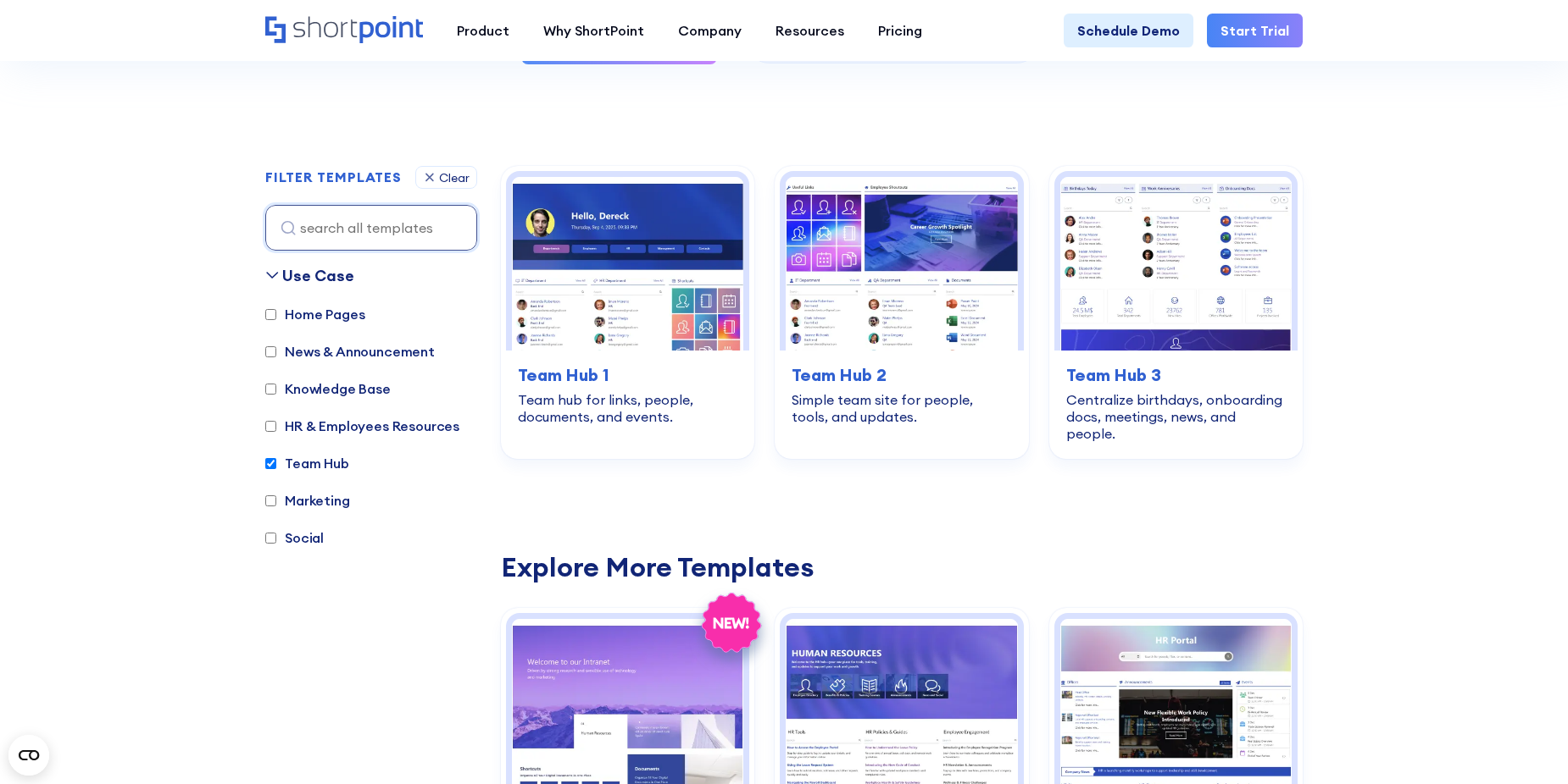
scroll to position [424, 0]
click at [300, 495] on label "Marketing" at bounding box center [307, 502] width 85 height 20
click at [276, 497] on input "Marketing" at bounding box center [270, 502] width 11 height 11
checkbox input "true"
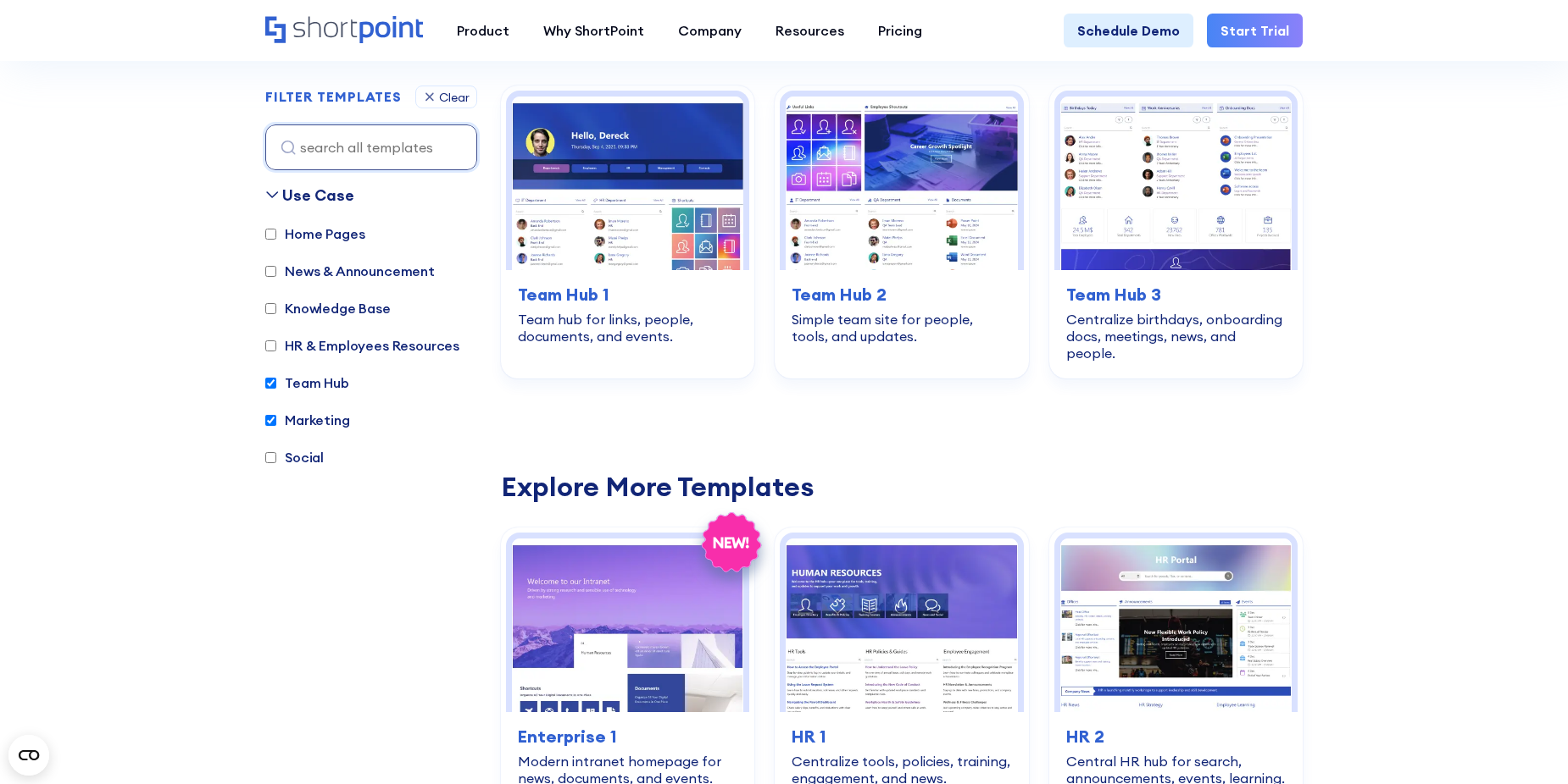
scroll to position [506, 0]
click at [278, 382] on label "Team Hub" at bounding box center [307, 382] width 84 height 20
click at [276, 382] on input "Team Hub" at bounding box center [270, 382] width 11 height 11
checkbox input "false"
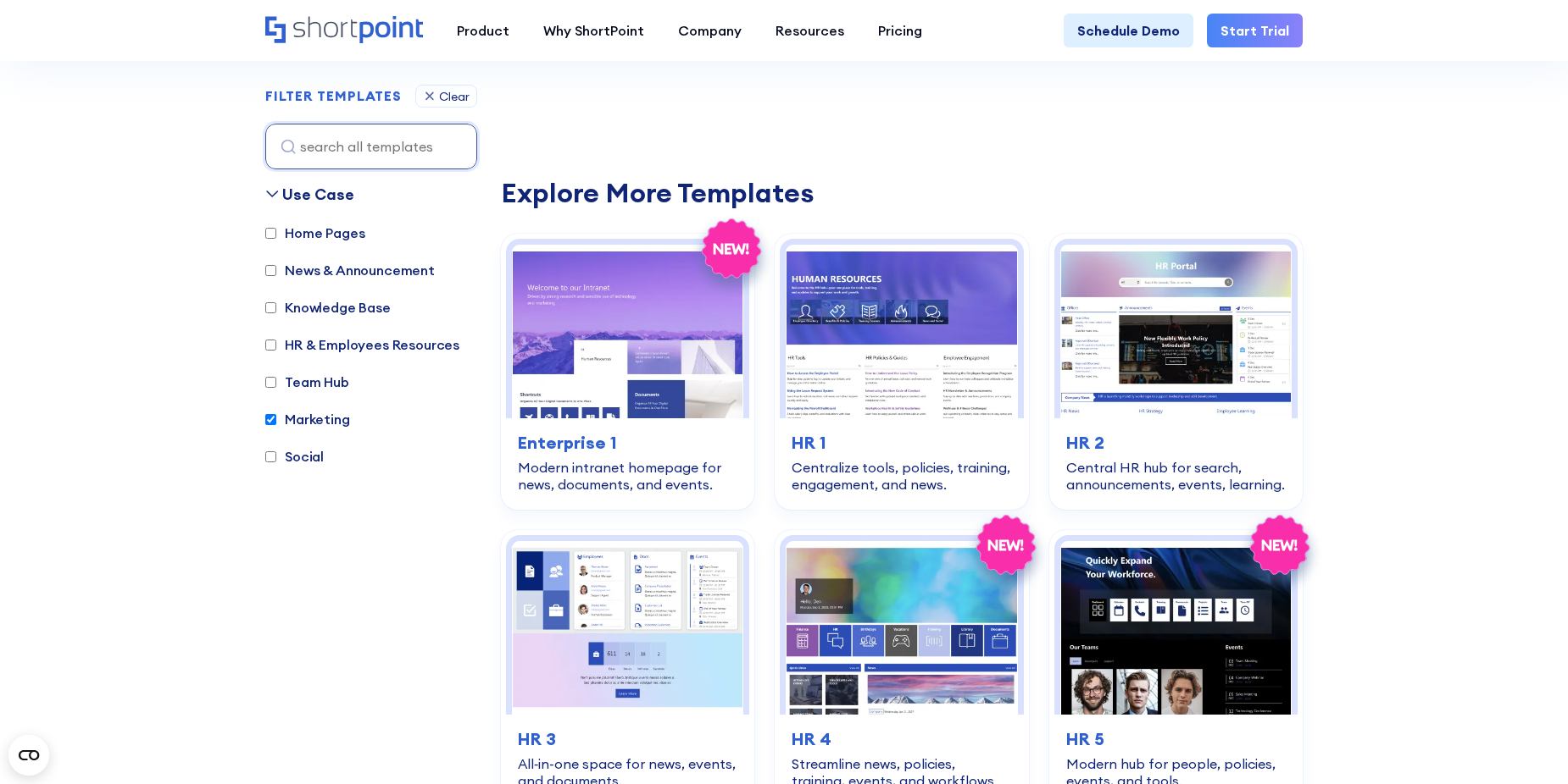
click at [295, 420] on label "Marketing" at bounding box center [307, 419] width 85 height 20
click at [276, 420] on input "Marketing" at bounding box center [270, 419] width 11 height 11
checkbox input "false"
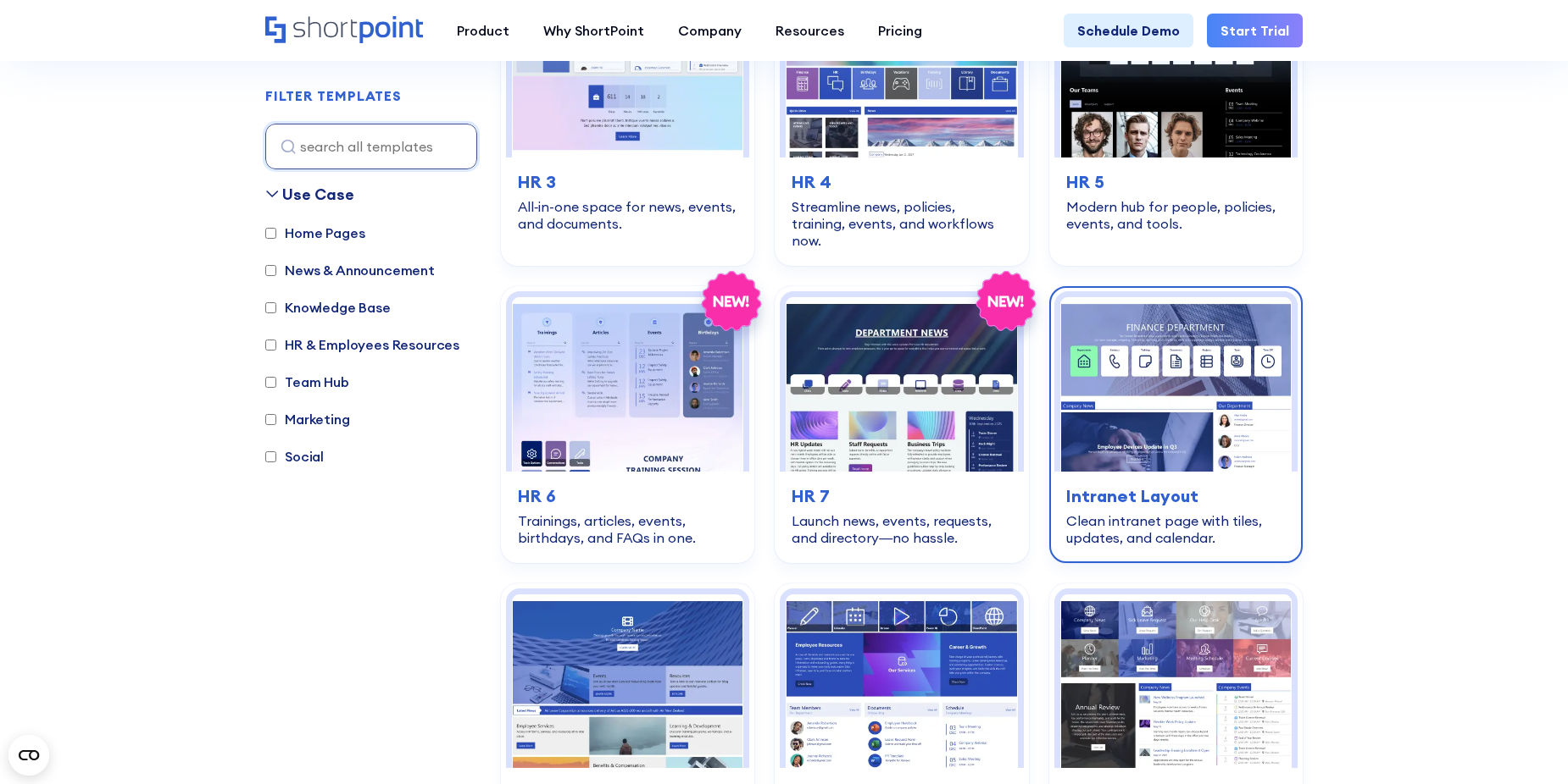
scroll to position [1183, 0]
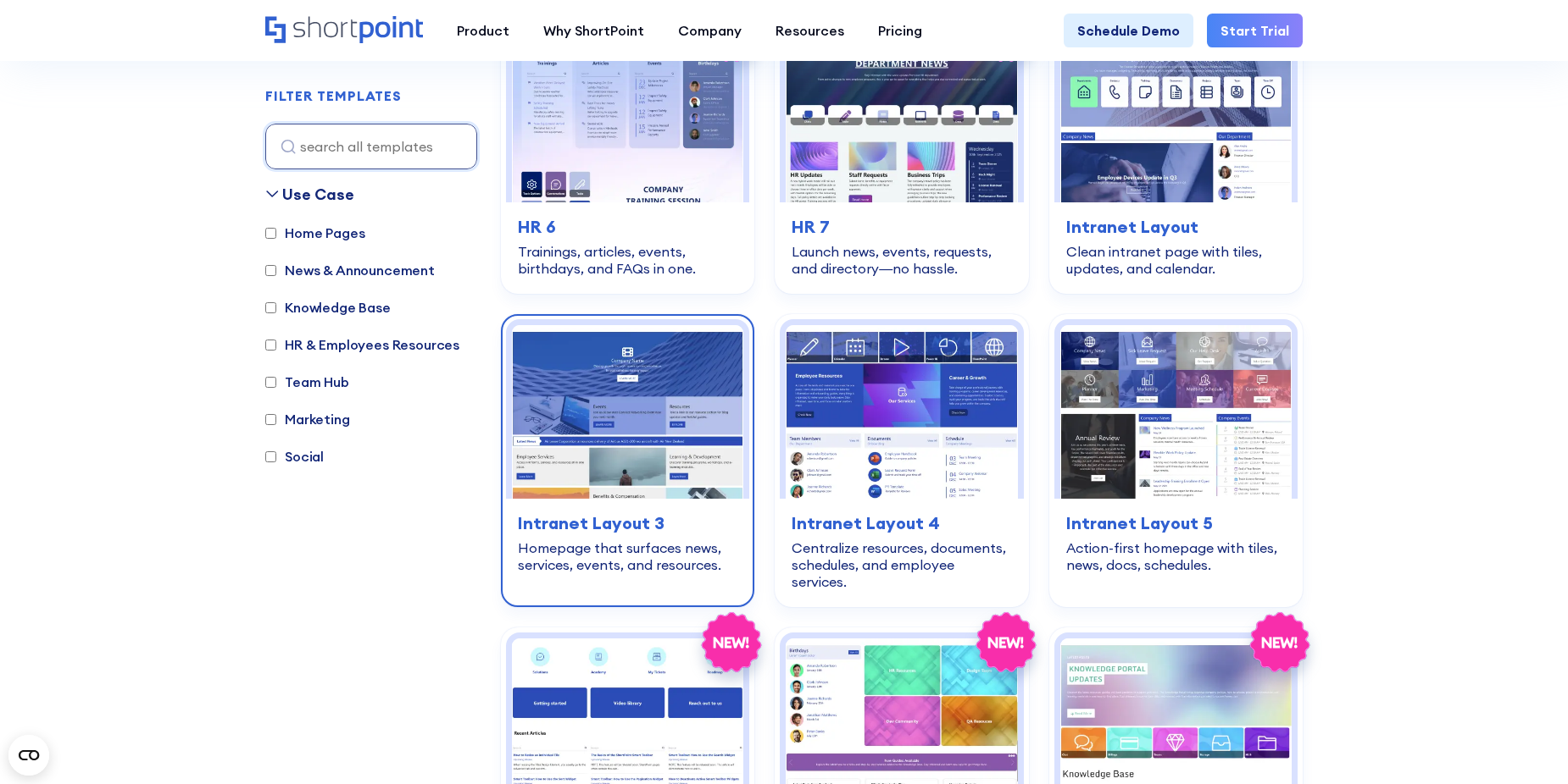
click at [656, 381] on img at bounding box center [628, 412] width 232 height 174
click at [555, 404] on img at bounding box center [628, 412] width 232 height 174
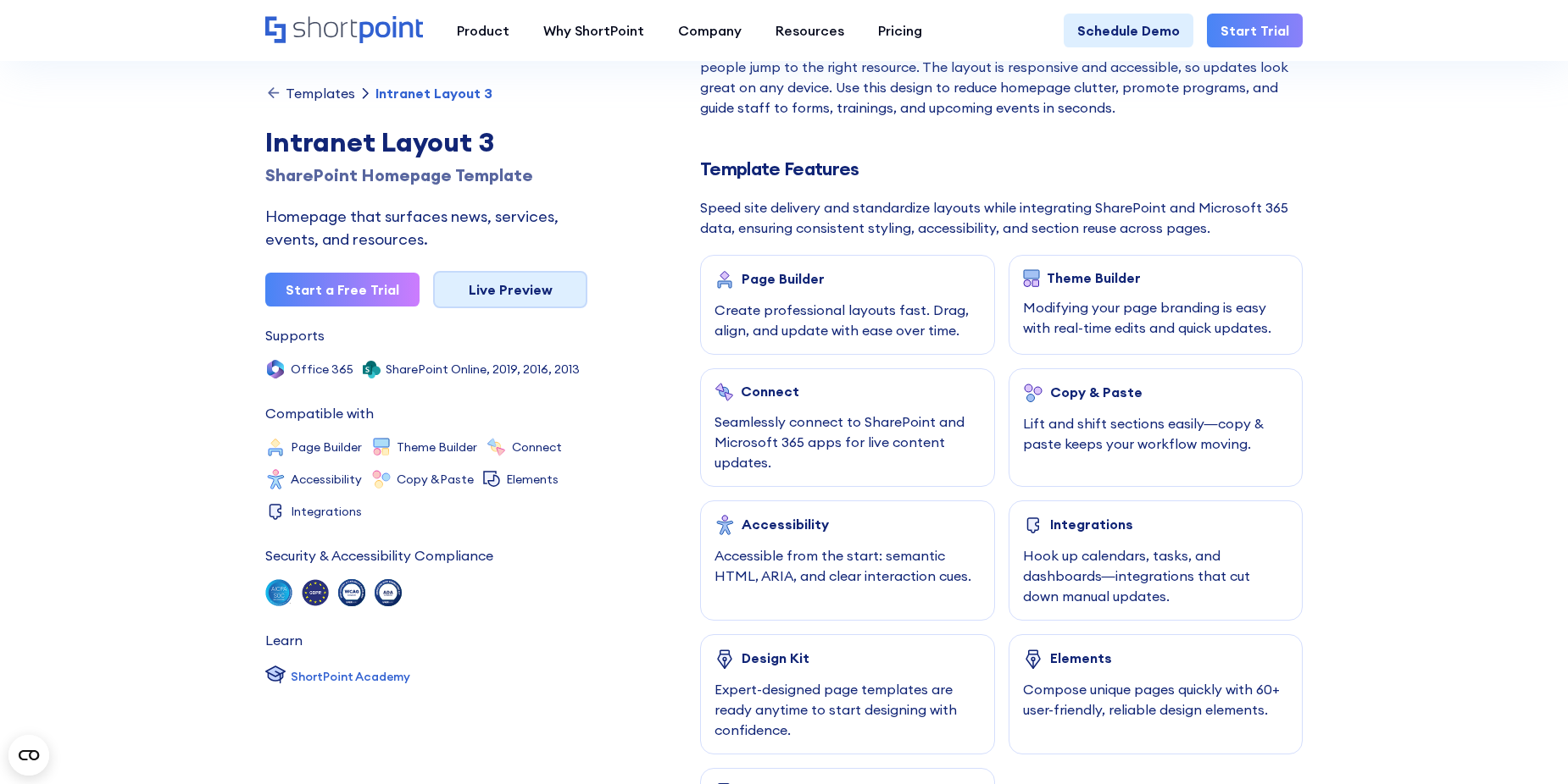
scroll to position [592, 0]
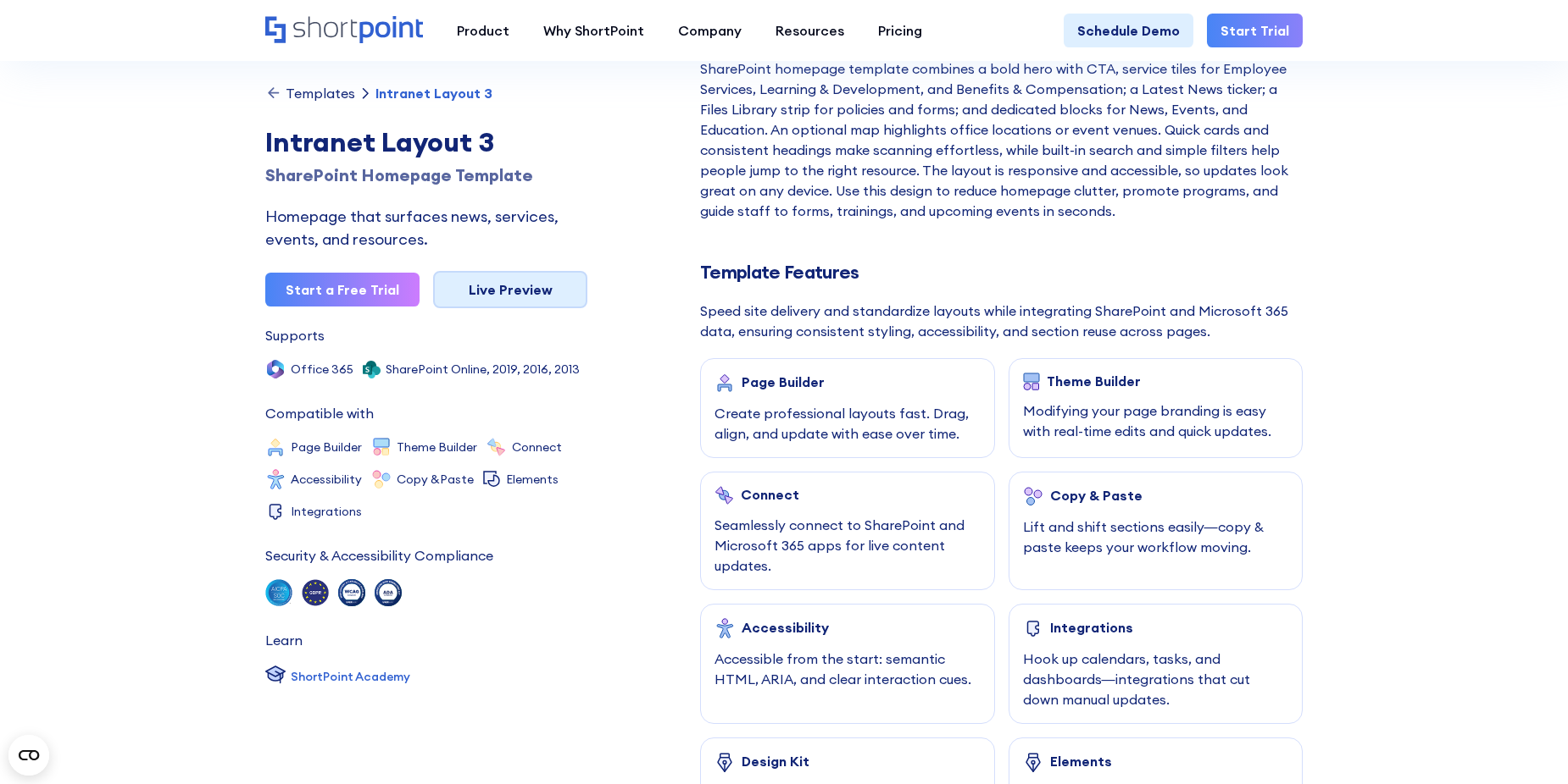
click at [492, 295] on link "Live Preview" at bounding box center [510, 289] width 155 height 37
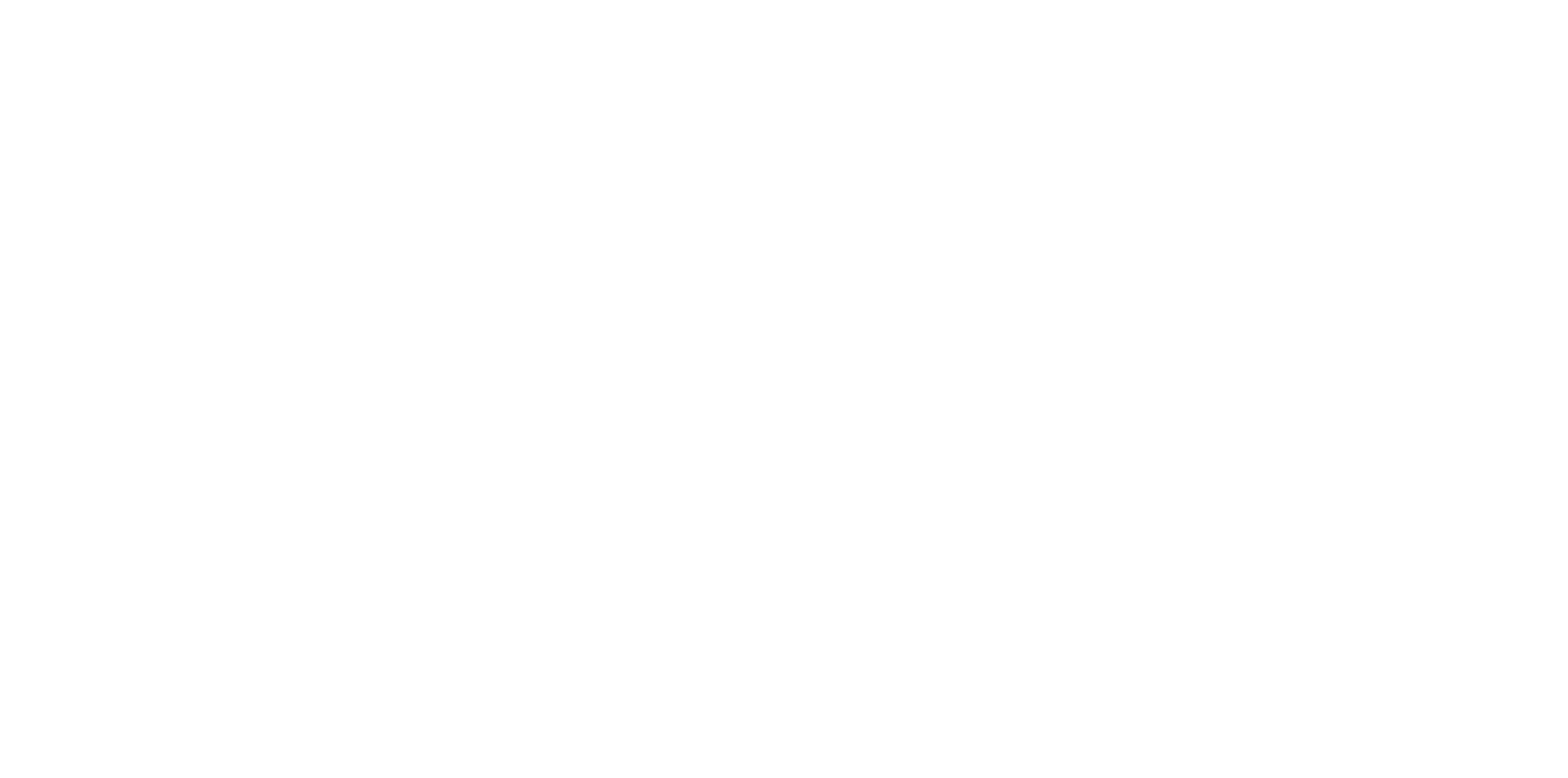
select select "+971"
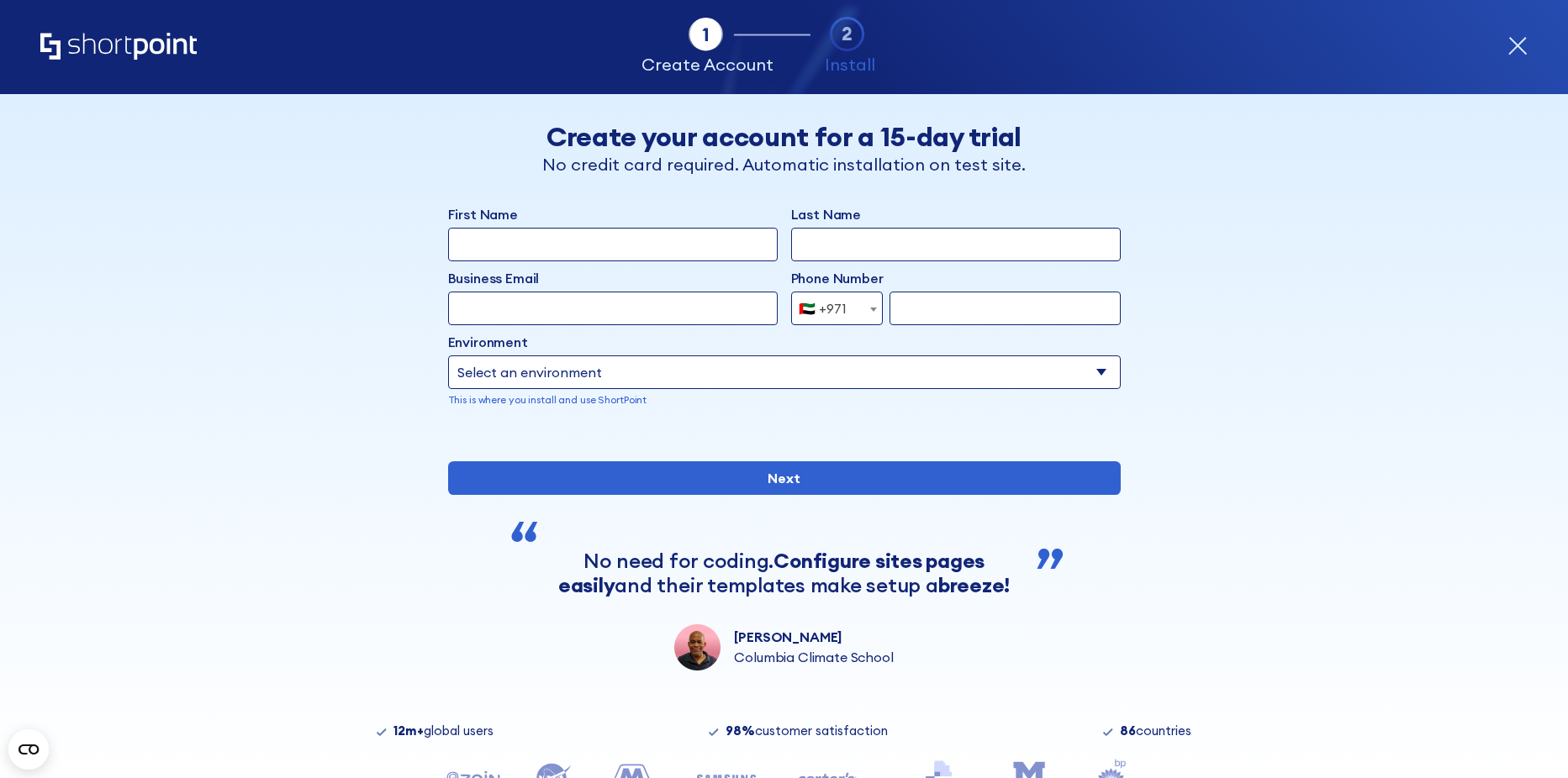
click at [147, 42] on icon "Home" at bounding box center [119, 46] width 156 height 27
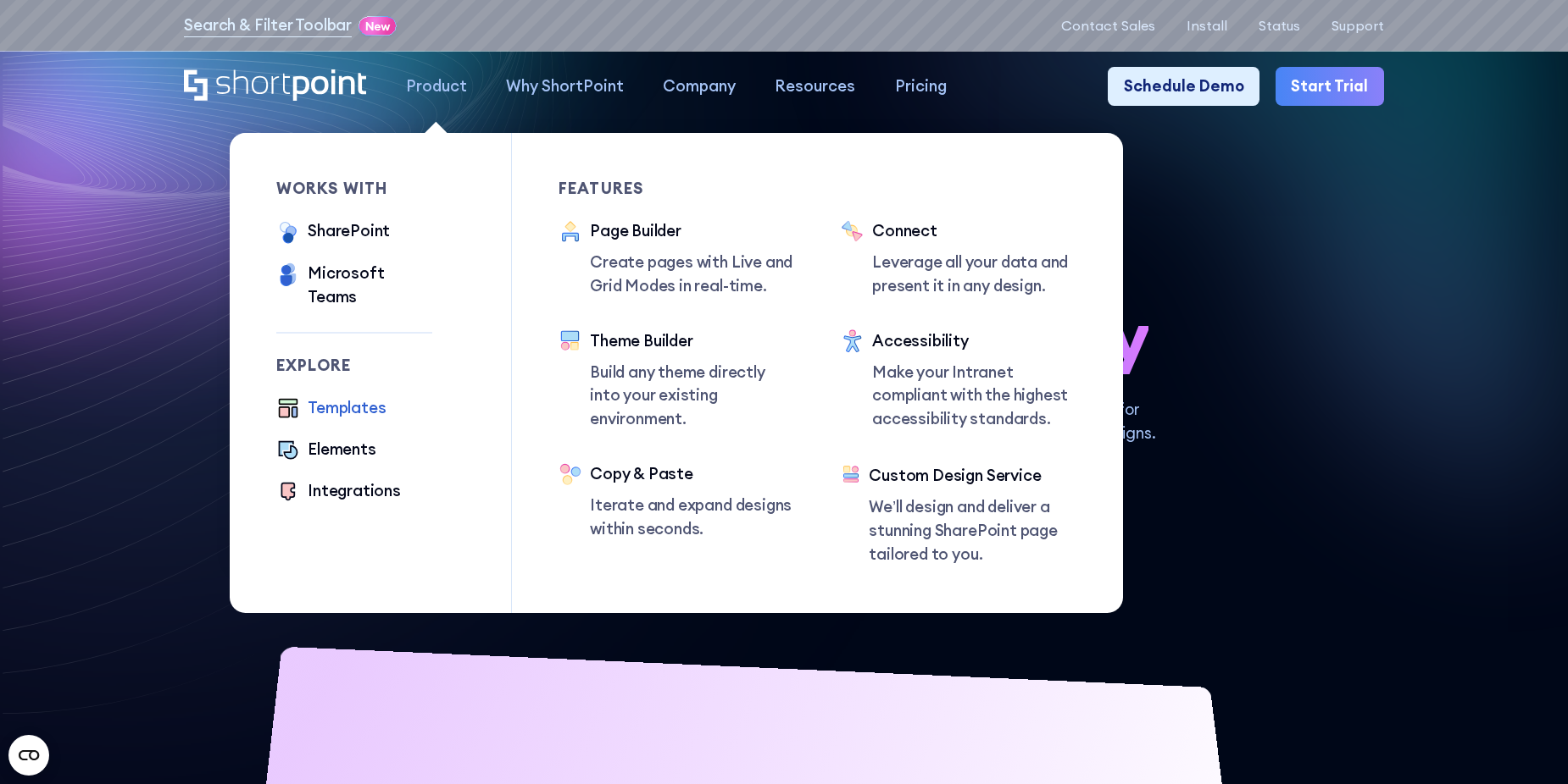
click at [343, 396] on div "Templates" at bounding box center [346, 408] width 78 height 24
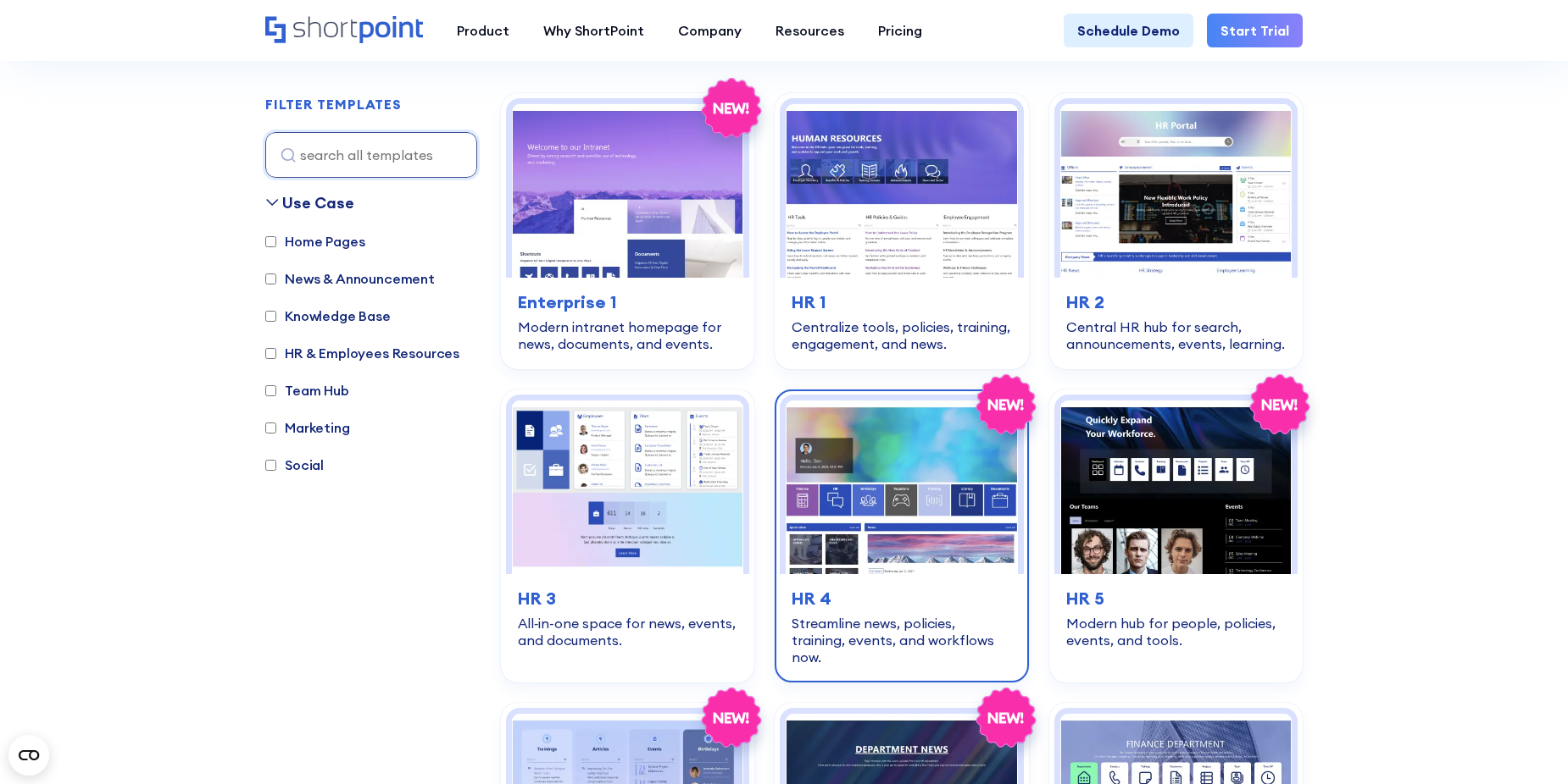
scroll to position [509, 0]
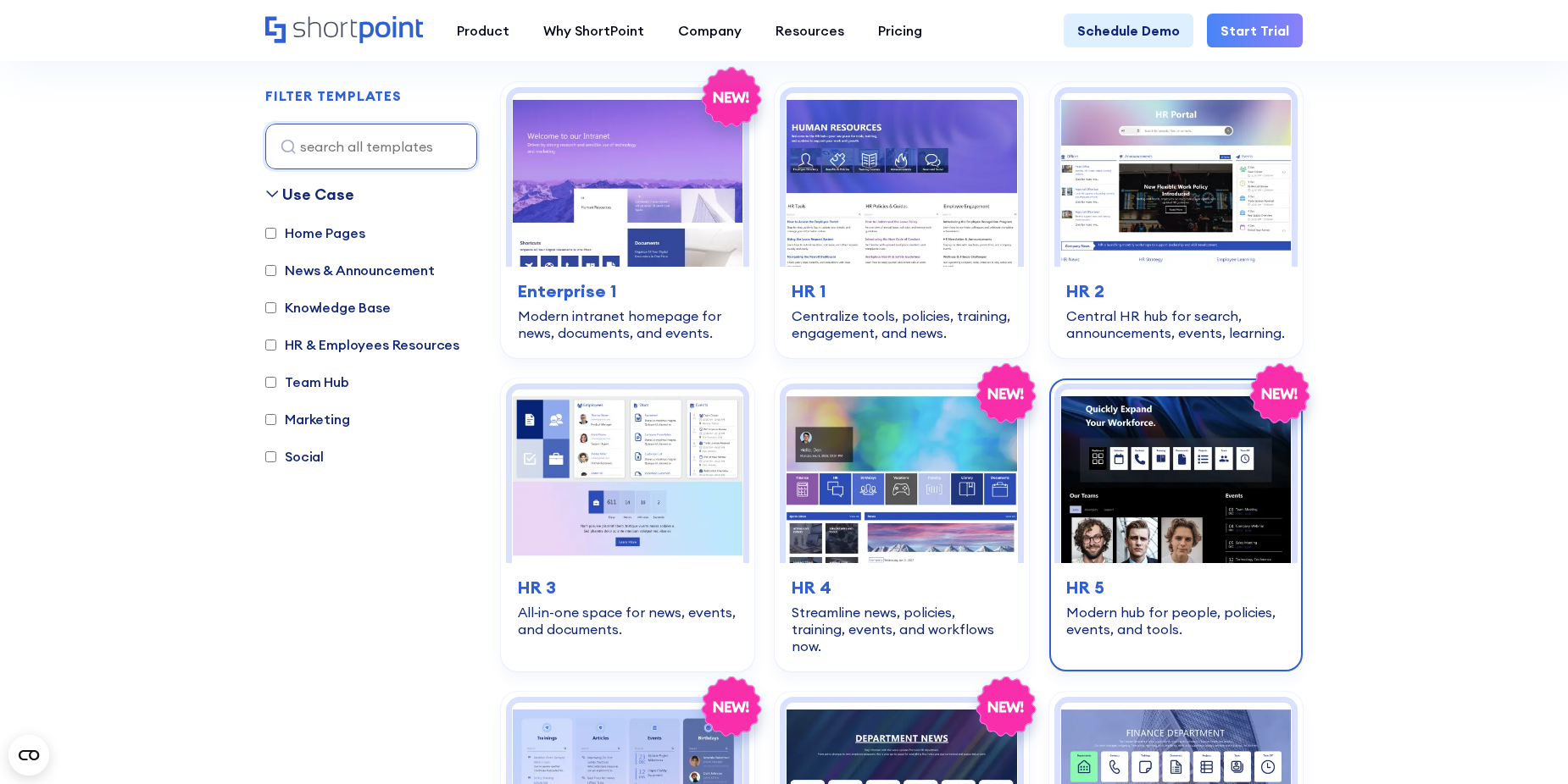
click at [1134, 469] on img at bounding box center [1176, 477] width 232 height 174
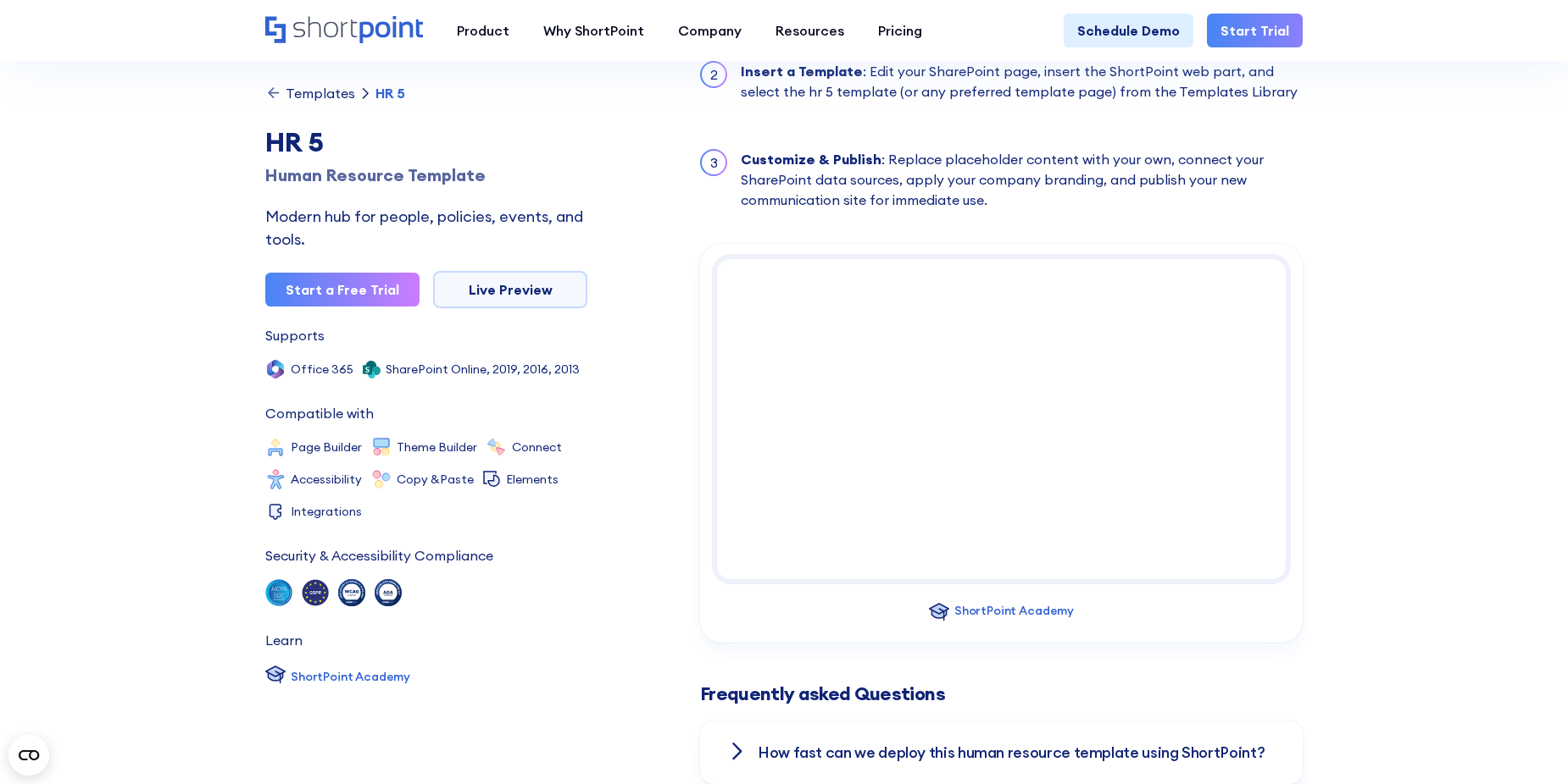
scroll to position [1863, 0]
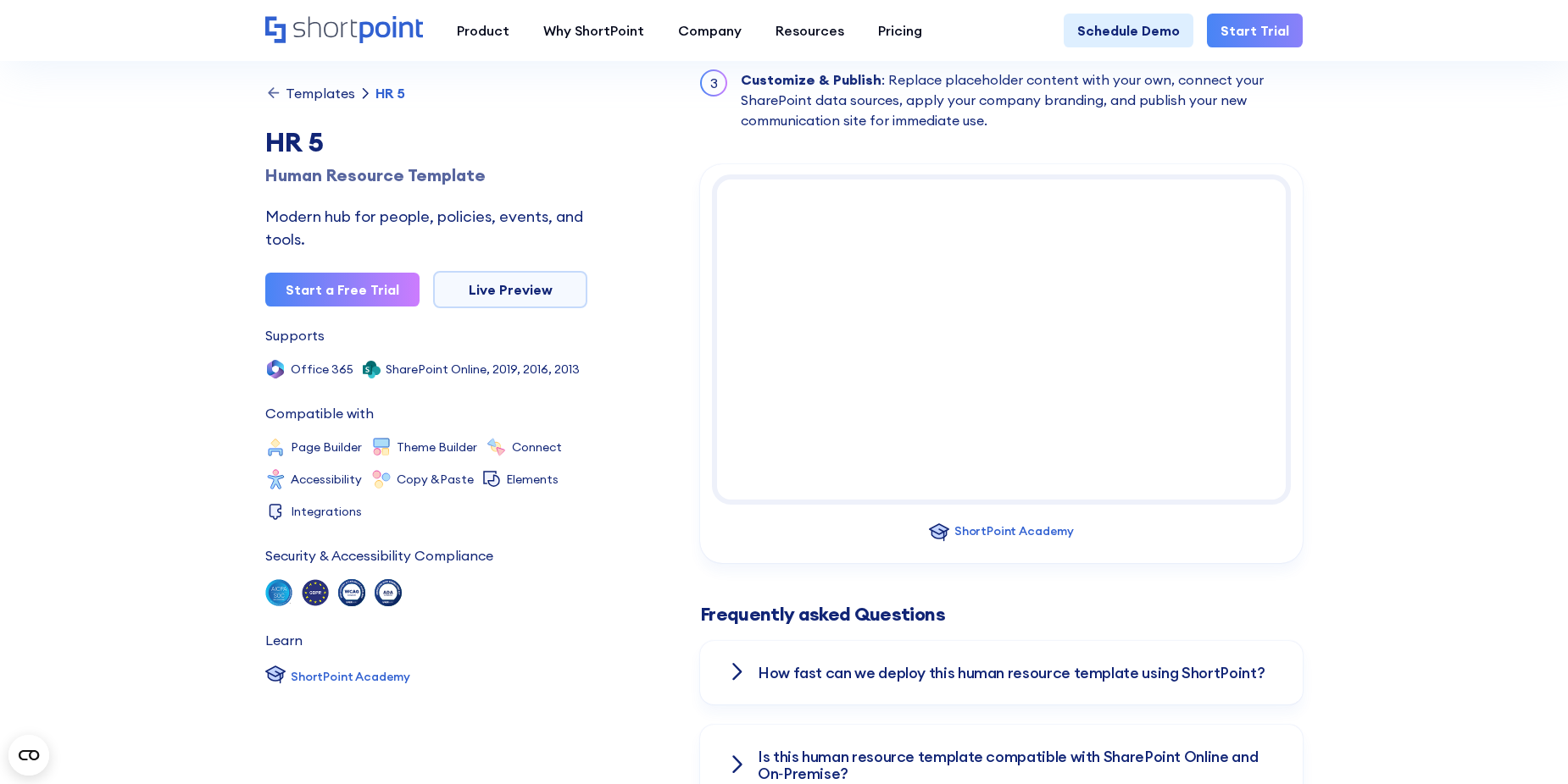
drag, startPoint x: 776, startPoint y: 784, endPoint x: 557, endPoint y: 632, distance: 266.6
click at [557, 632] on div "Categories HR Supports Office 365 SharePoint Online, 2019, 2016, 2013 Compatibl…" at bounding box center [426, 510] width 322 height 361
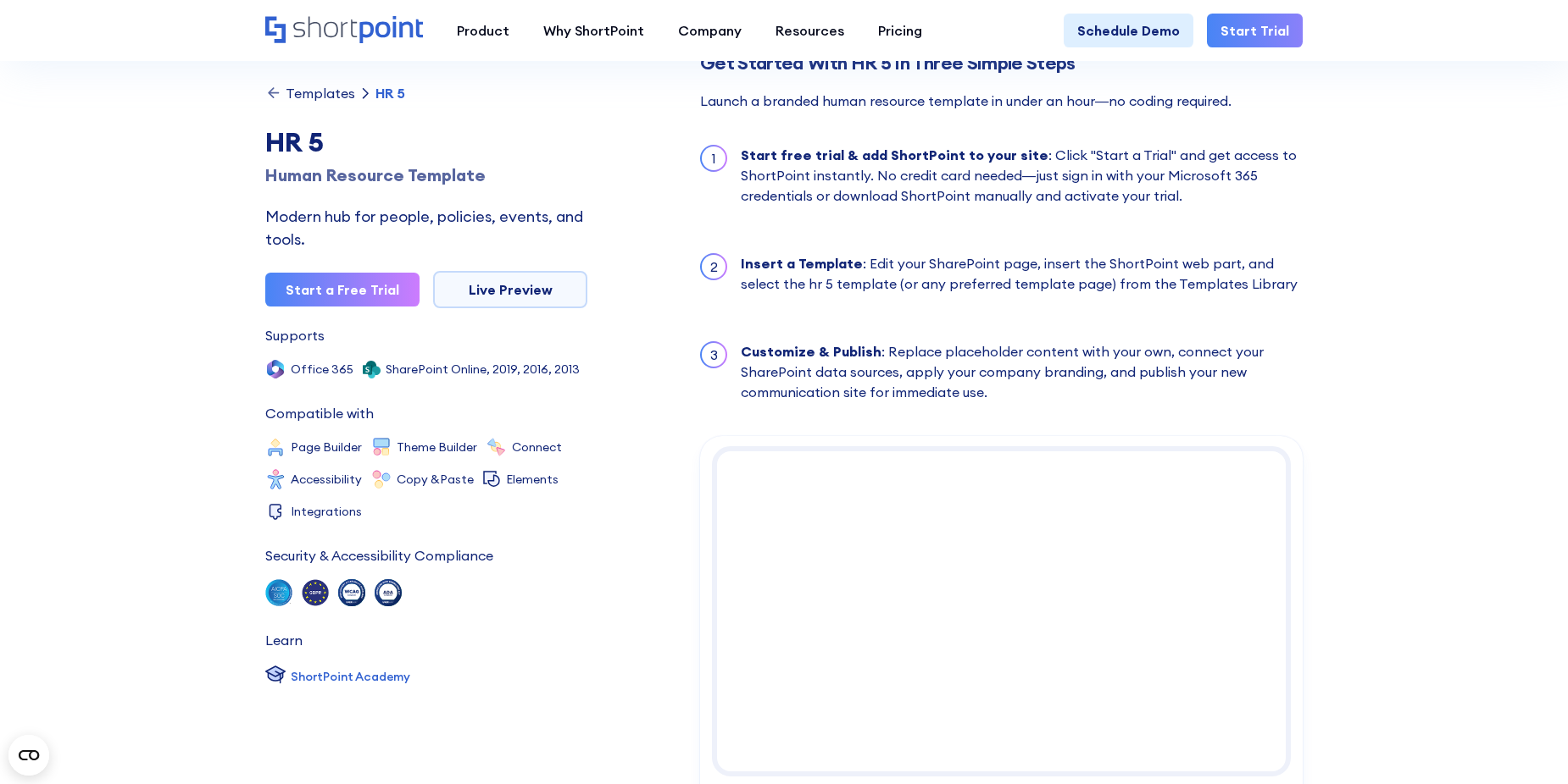
scroll to position [1610, 0]
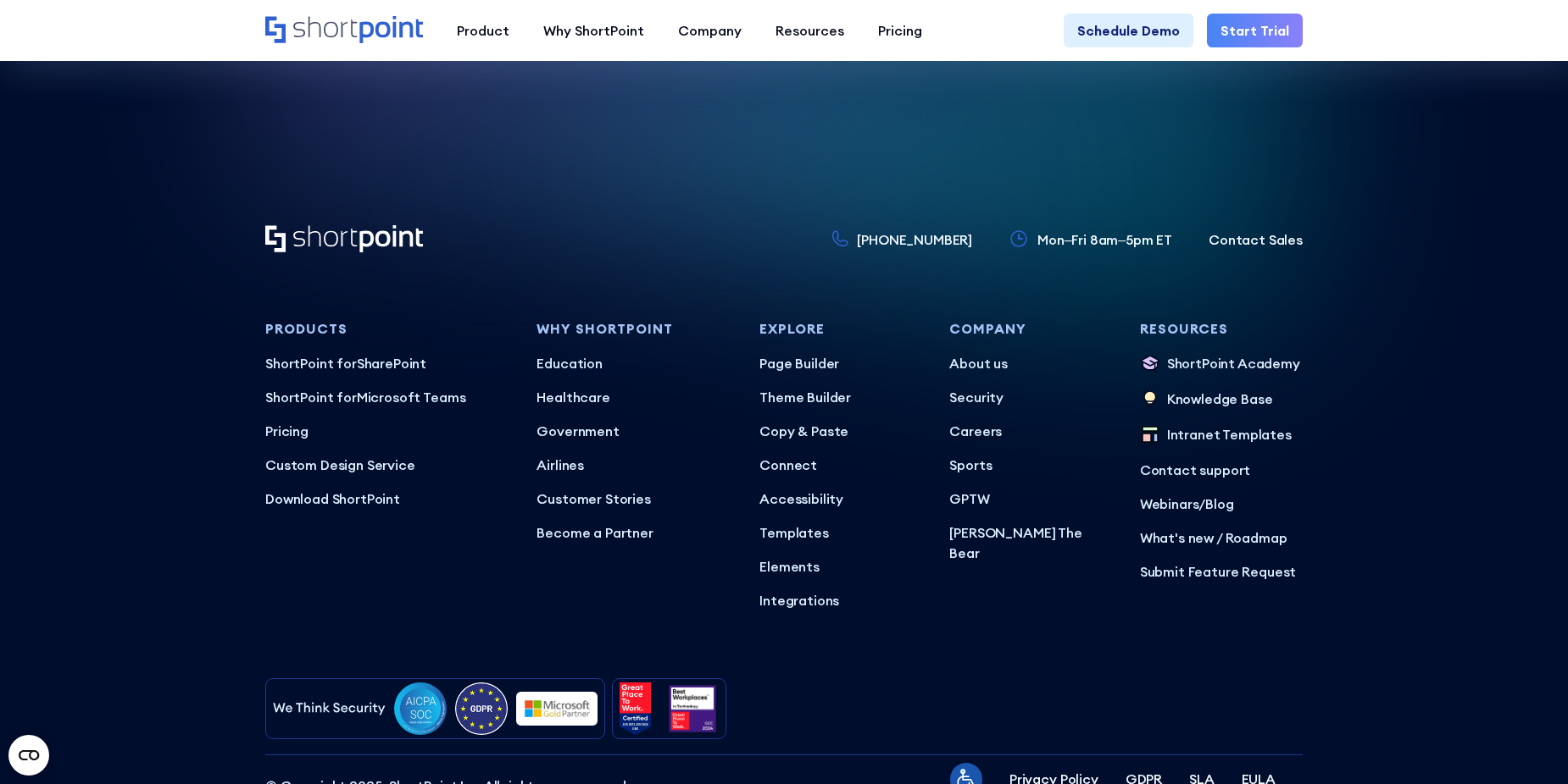
scroll to position [5238, 0]
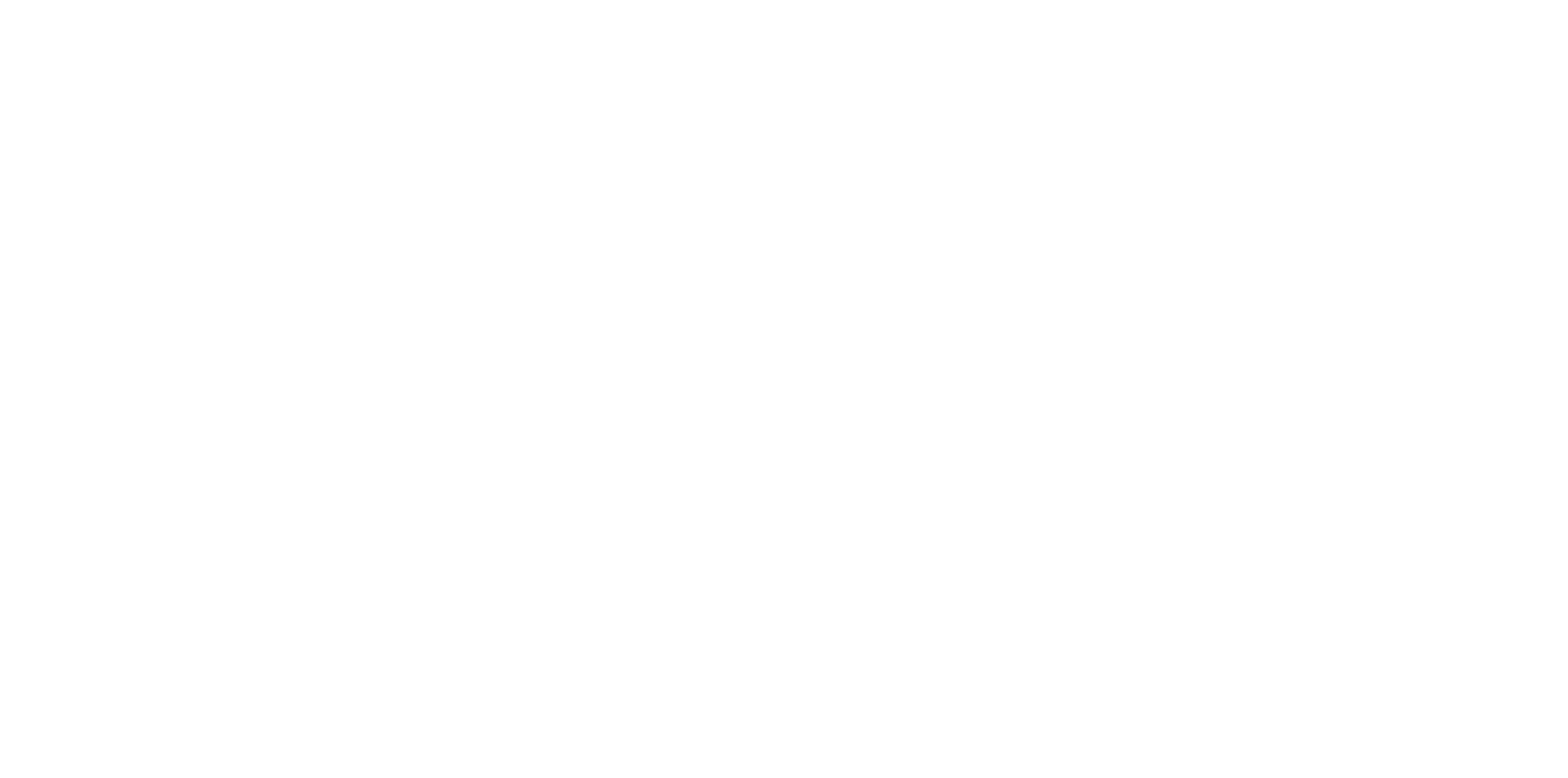
select select "+971"
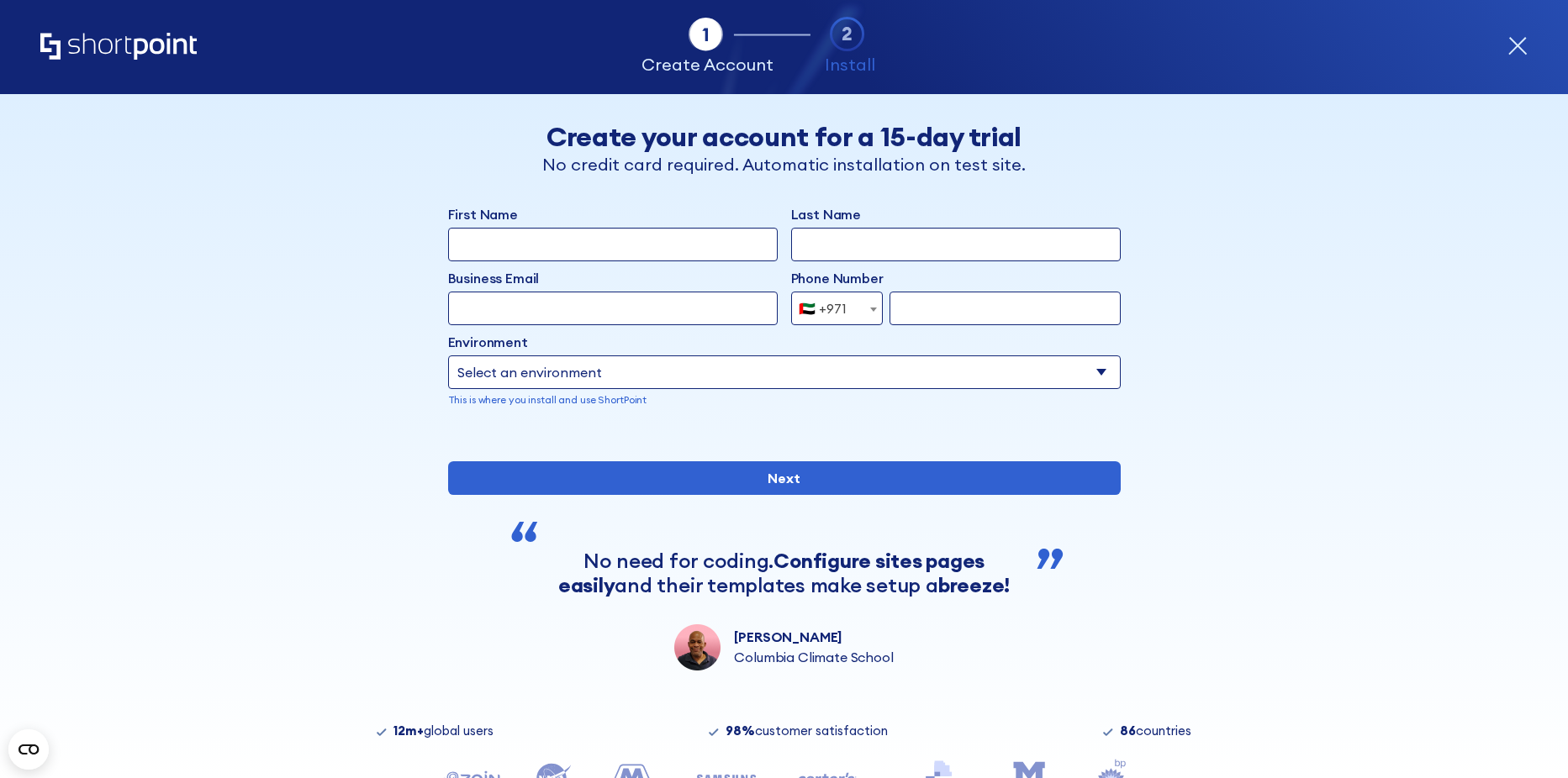
click at [121, 40] on icon "Home" at bounding box center [119, 46] width 156 height 27
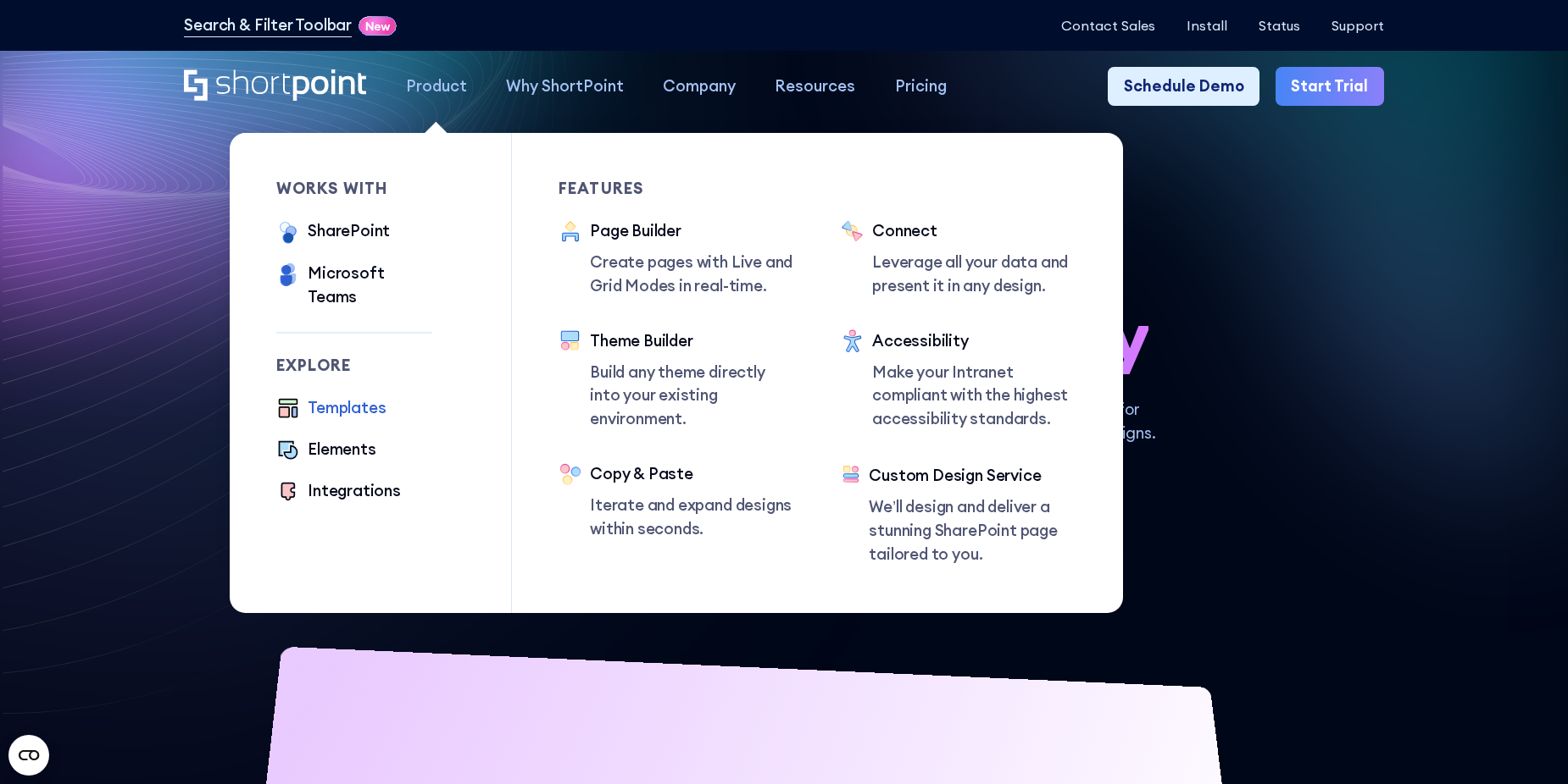
click at [340, 396] on div "Templates" at bounding box center [346, 408] width 78 height 24
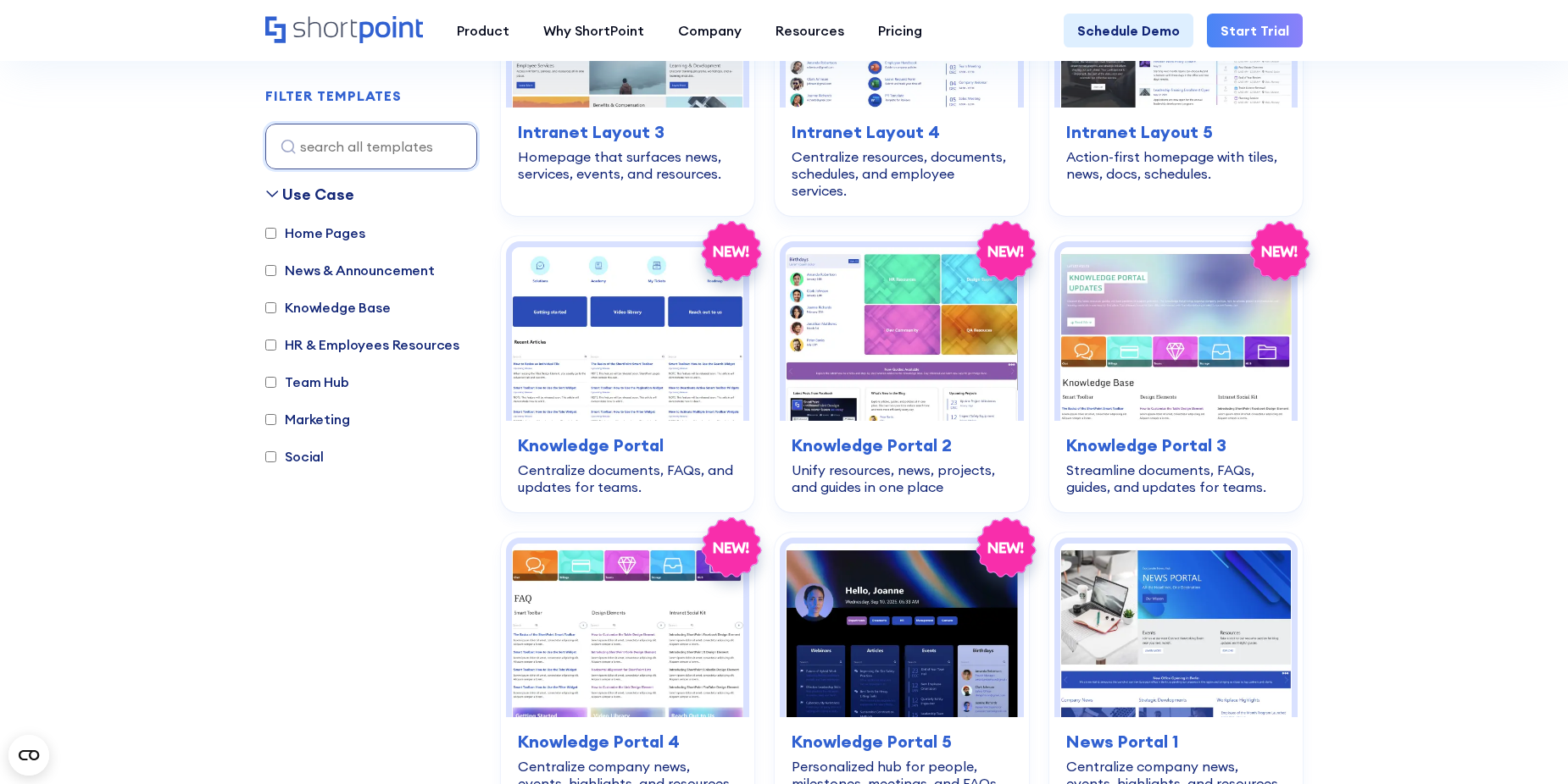
scroll to position [1610, 0]
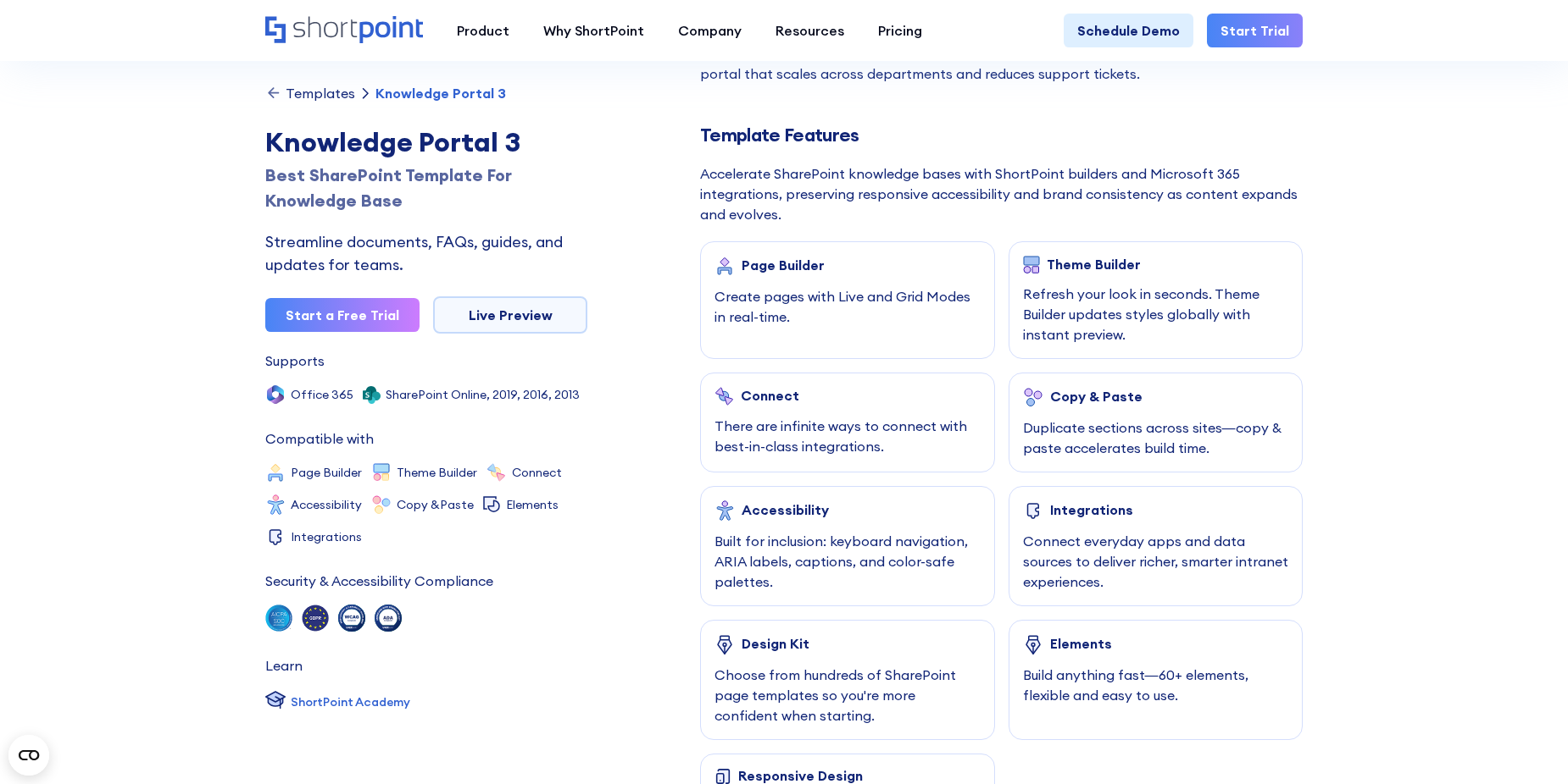
scroll to position [424, 0]
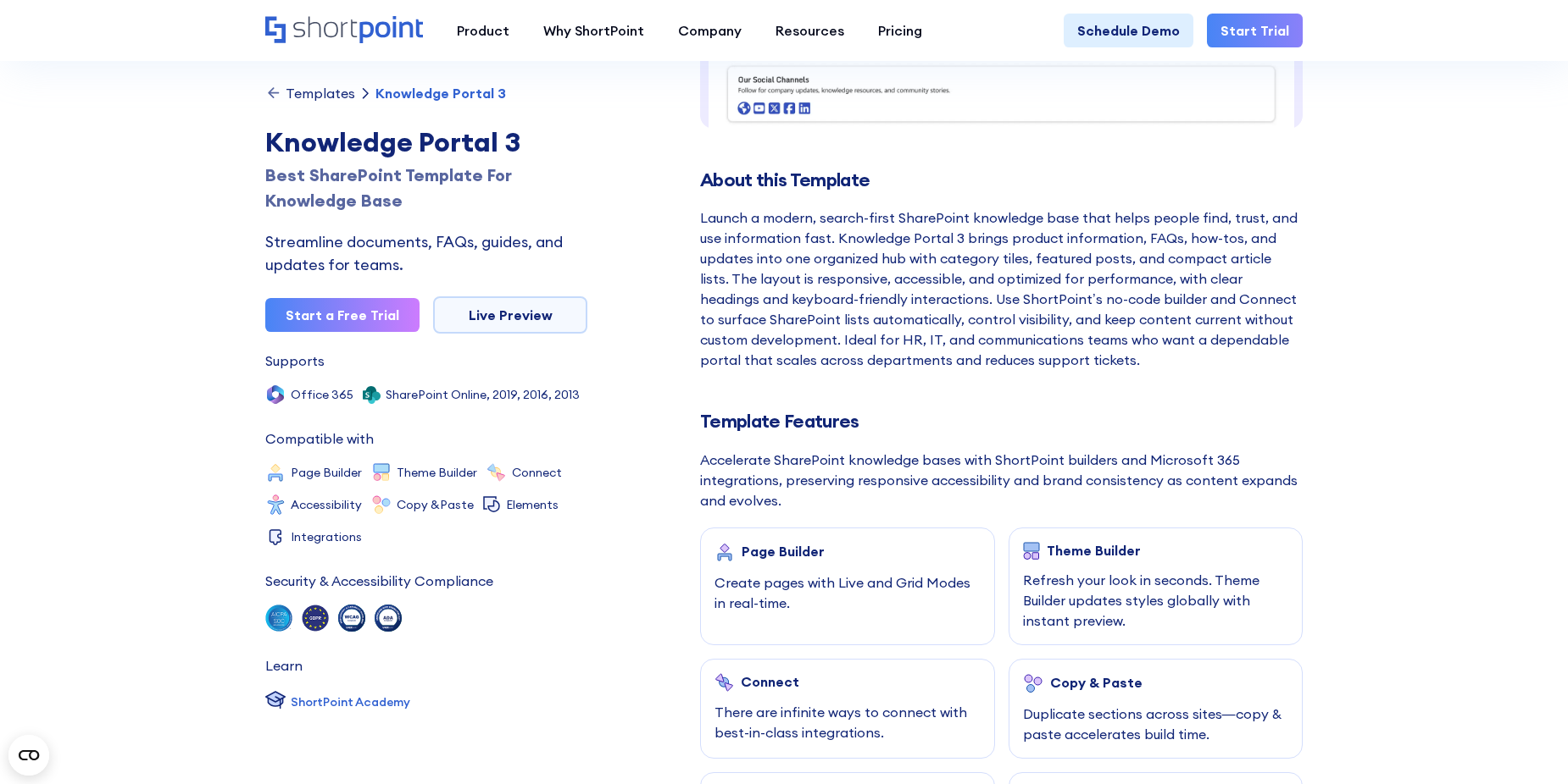
click at [318, 92] on div "Templates" at bounding box center [320, 94] width 70 height 14
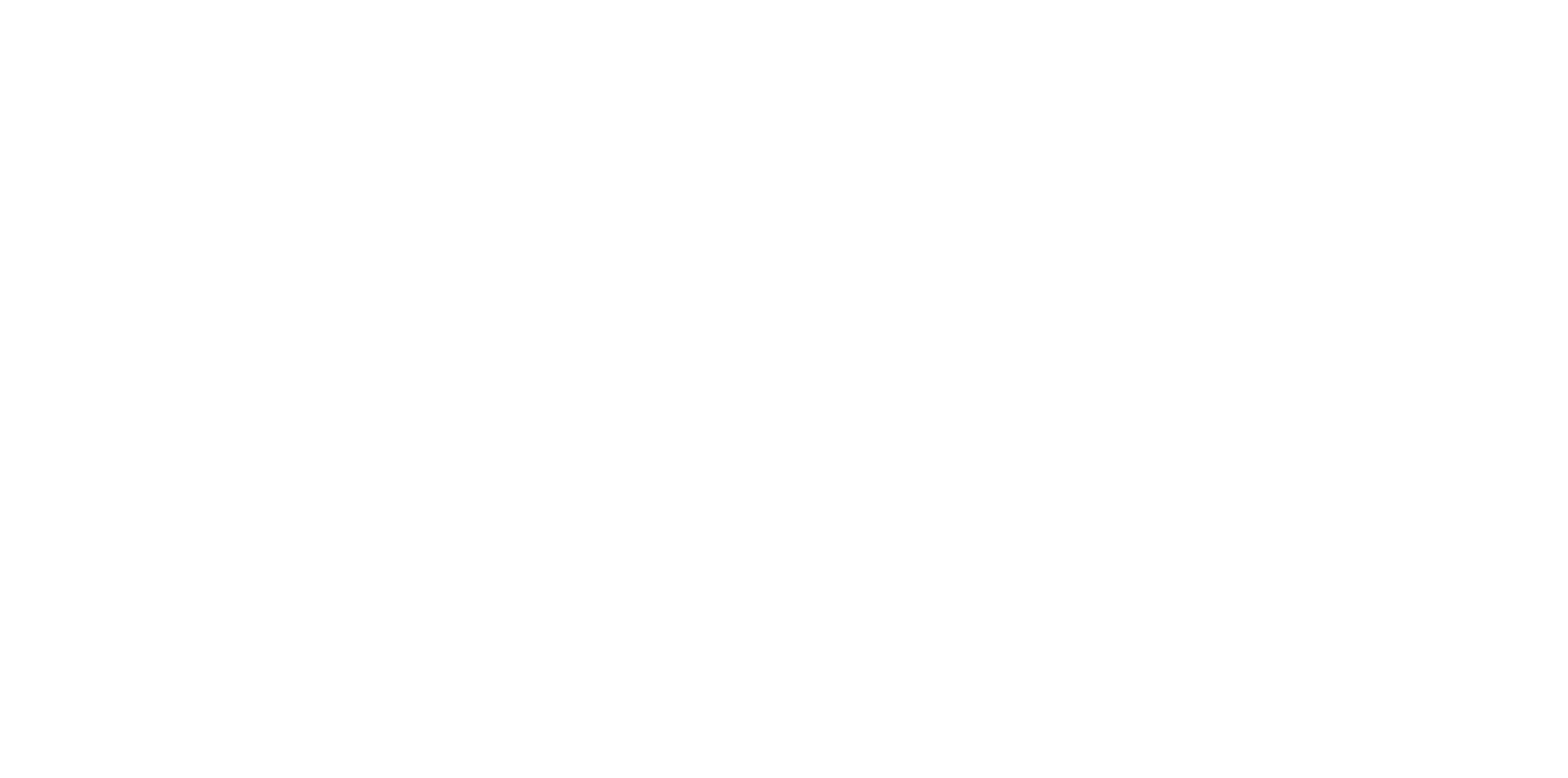
select select "+971"
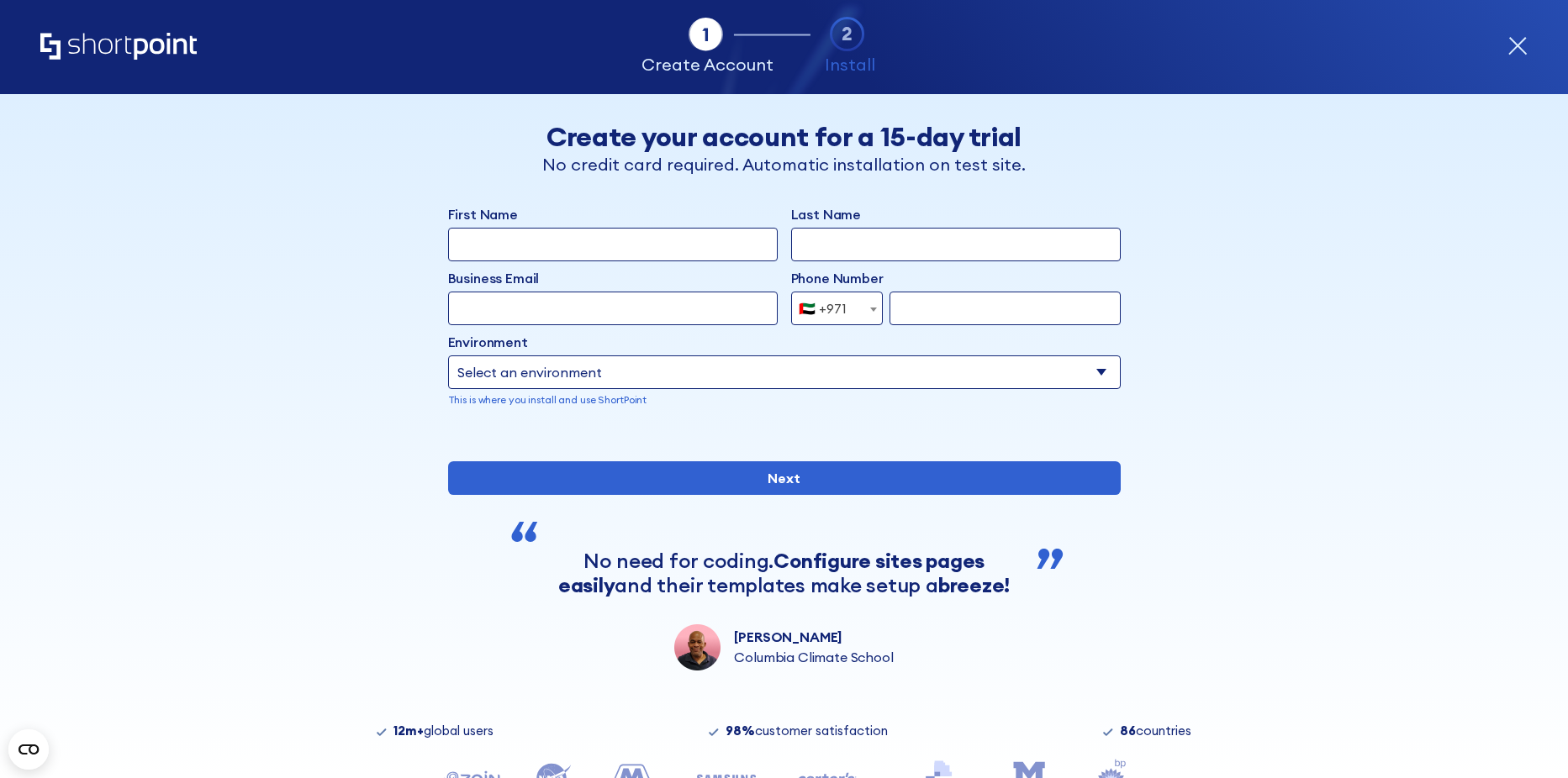
drag, startPoint x: 196, startPoint y: 38, endPoint x: 129, endPoint y: 48, distance: 67.7
click at [193, 39] on div "Tab 1 Tab 2 Tab 2 ShortPoint eases the setup and orchestration of Intranets and…" at bounding box center [784, 47] width 1487 height 94
click at [131, 48] on icon "Home" at bounding box center [119, 46] width 156 height 27
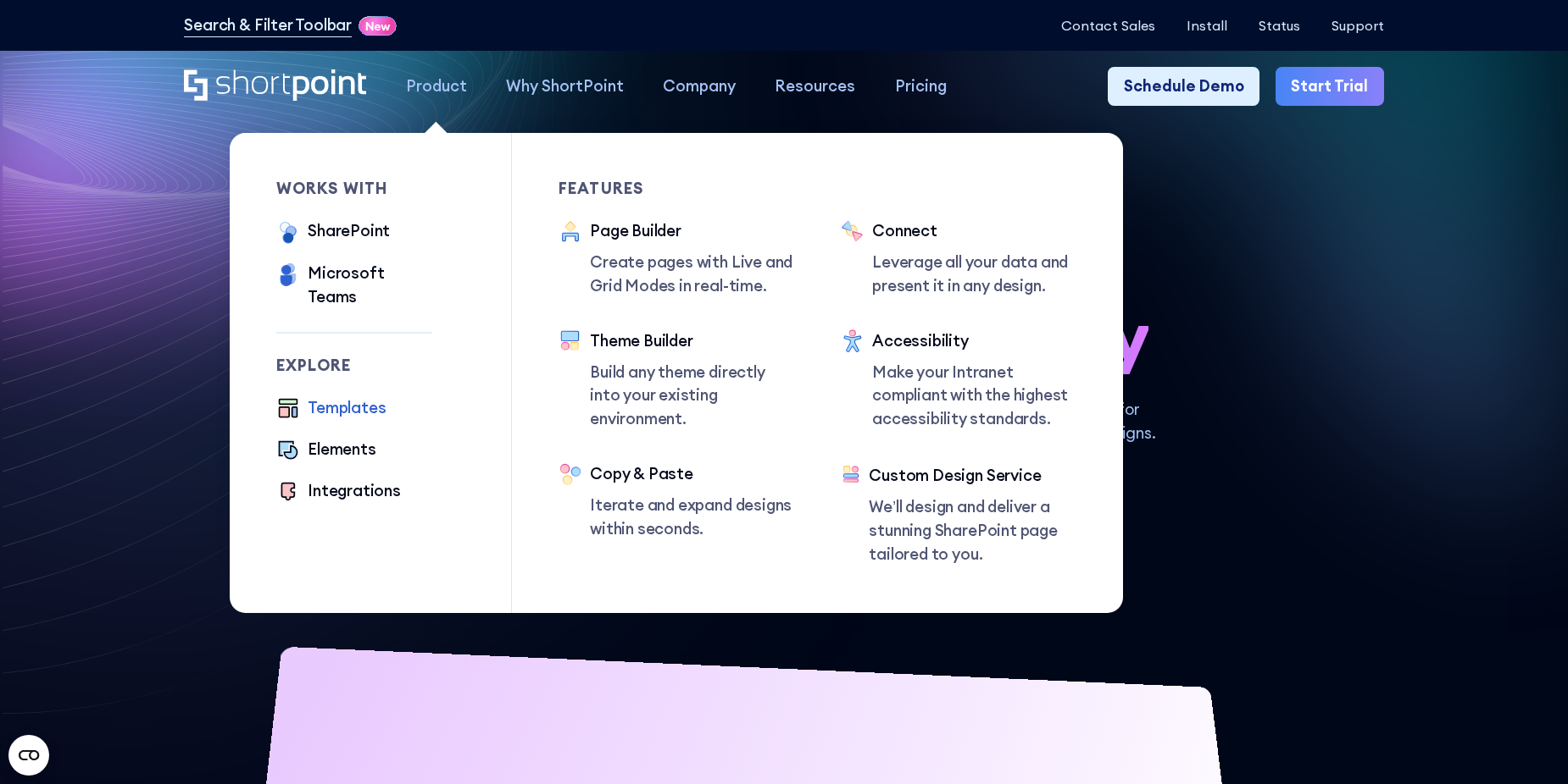
click at [349, 396] on div "Templates" at bounding box center [346, 408] width 78 height 24
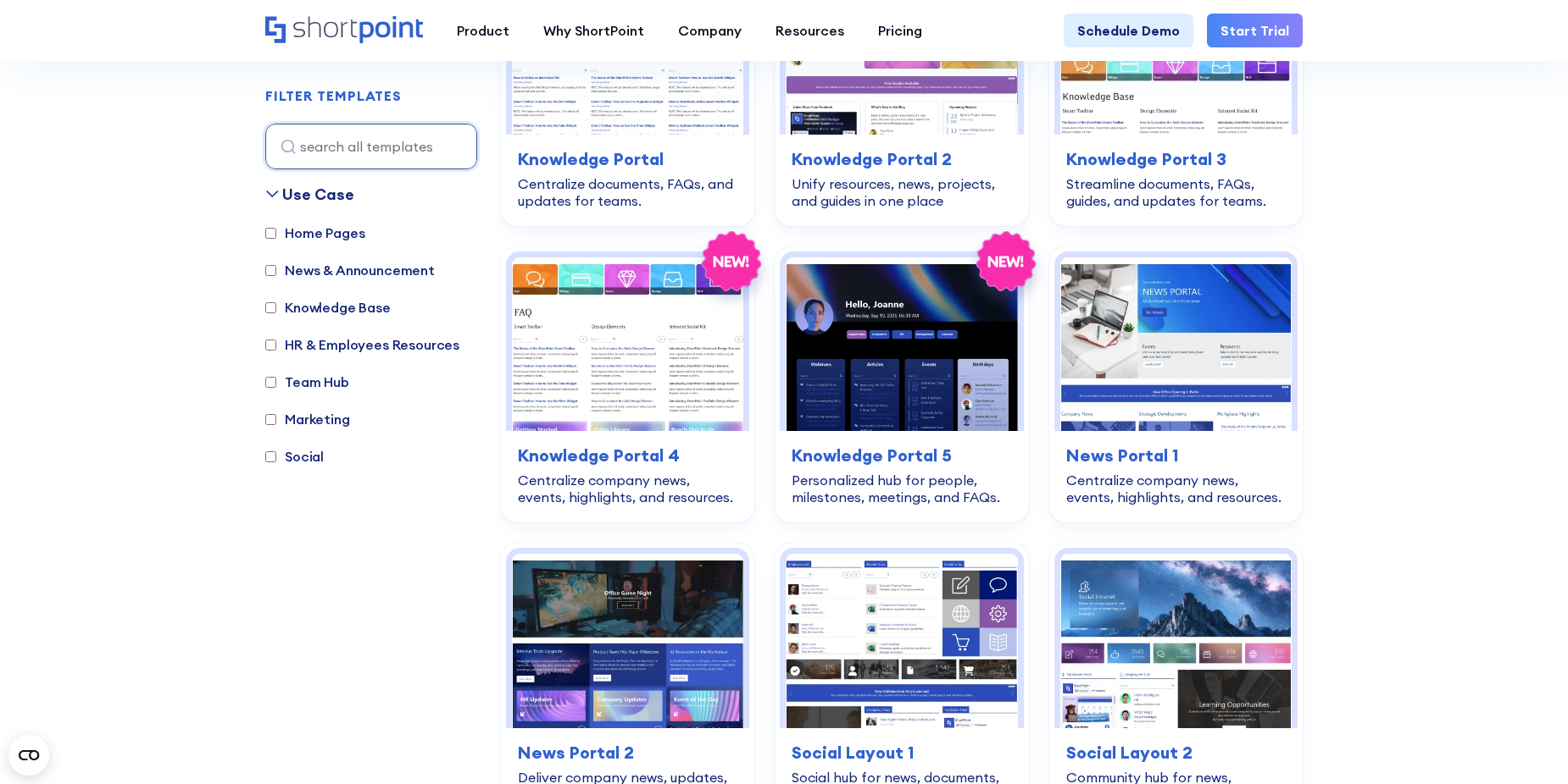
scroll to position [1863, 0]
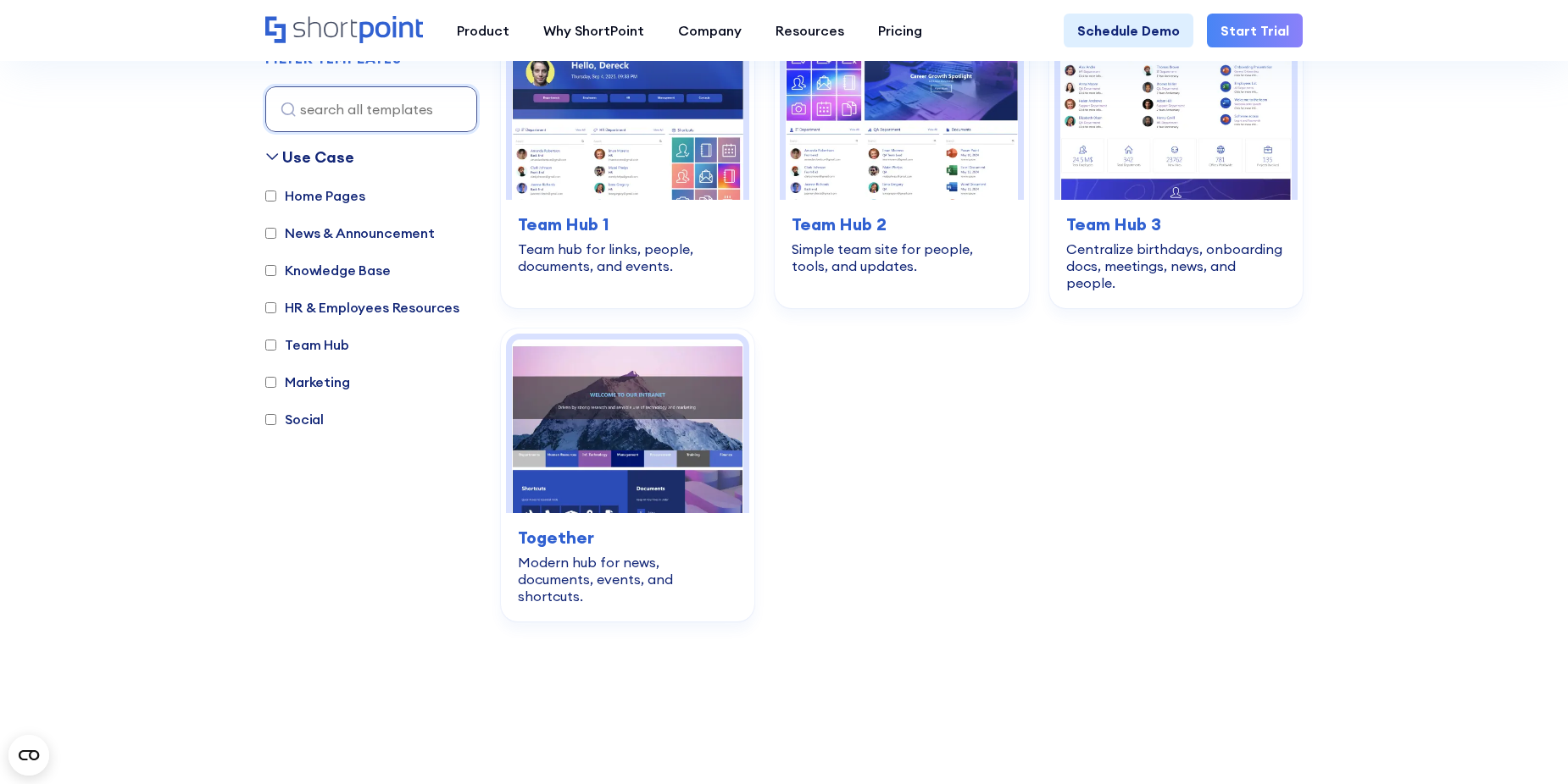
scroll to position [2711, 0]
